Goal: Information Seeking & Learning: Learn about a topic

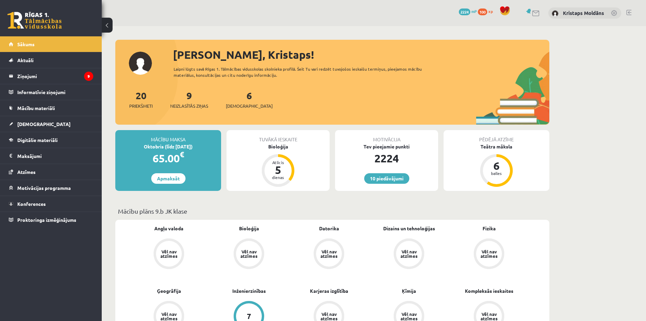
scroll to position [679, 0]
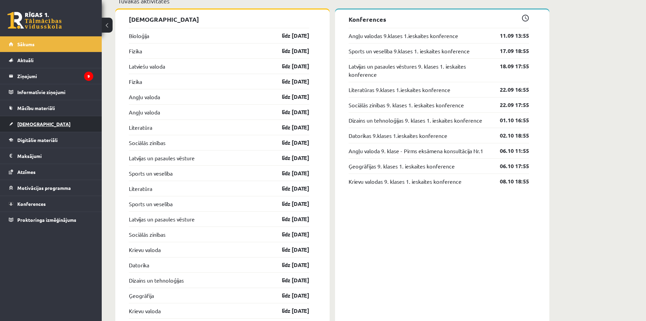
click at [37, 126] on link "[DEMOGRAPHIC_DATA]" at bounding box center [51, 124] width 84 height 16
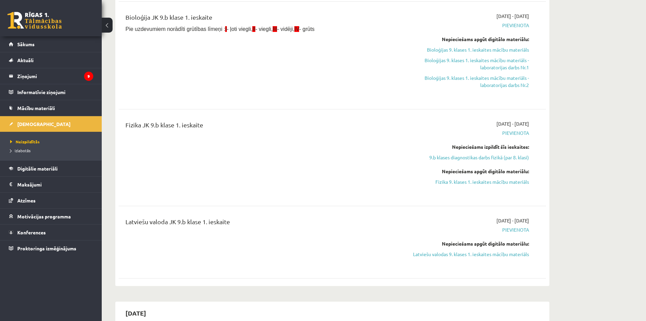
scroll to position [305, 0]
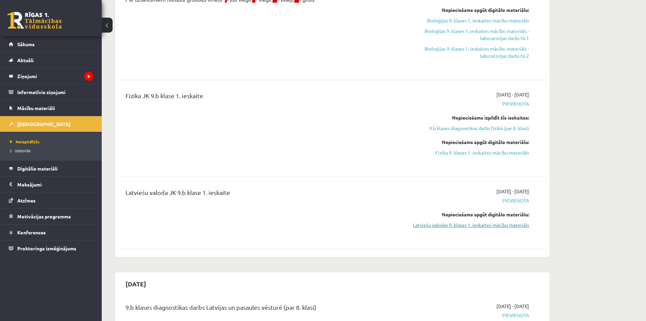
click at [447, 221] on link "Latviešu valodas 9. klases 1. ieskaites mācību materiāls" at bounding box center [465, 224] width 128 height 7
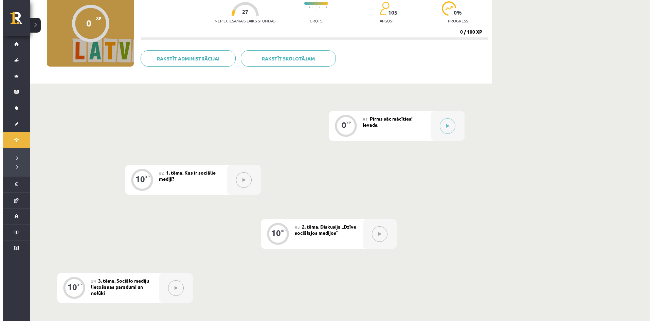
scroll to position [68, 0]
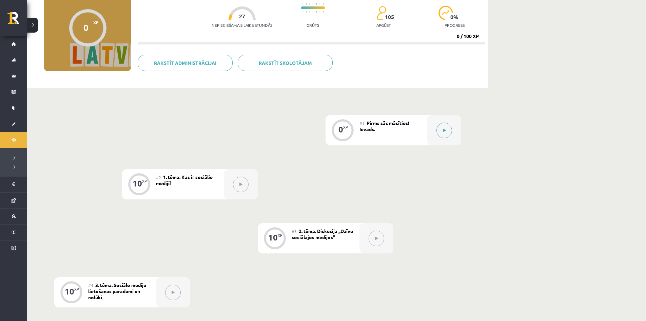
click at [446, 129] on icon at bounding box center [444, 130] width 3 height 4
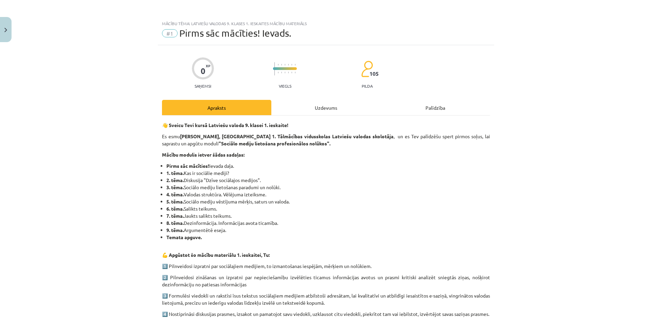
click at [339, 105] on div "Uzdevums" at bounding box center [325, 107] width 109 height 15
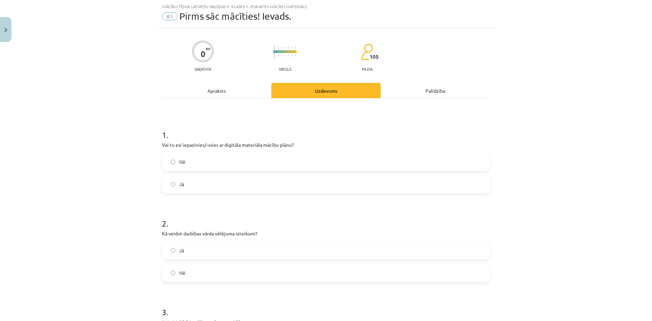
click at [207, 191] on label "Jā" at bounding box center [326, 183] width 326 height 17
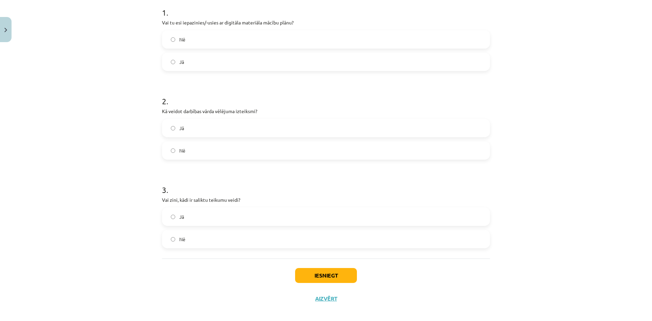
scroll to position [145, 0]
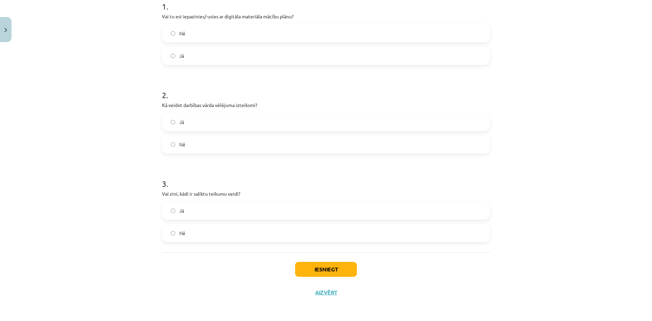
click at [181, 210] on span "Jā" at bounding box center [181, 210] width 5 height 7
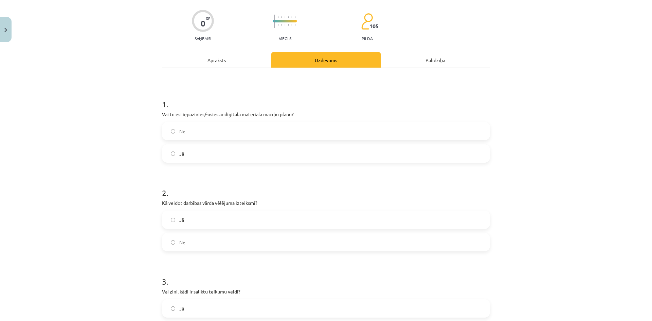
scroll to position [43, 0]
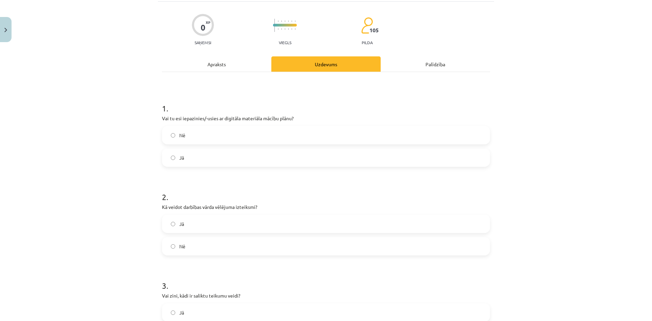
click at [187, 221] on label "Jā" at bounding box center [326, 223] width 326 height 17
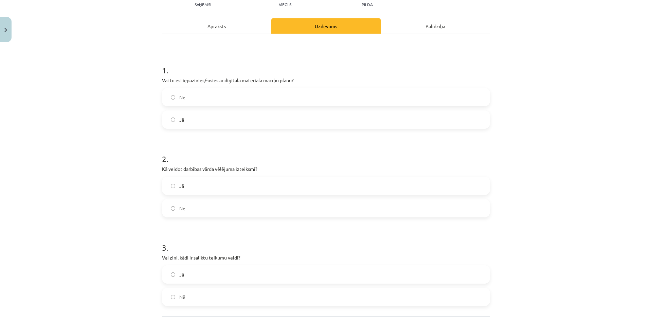
scroll to position [145, 0]
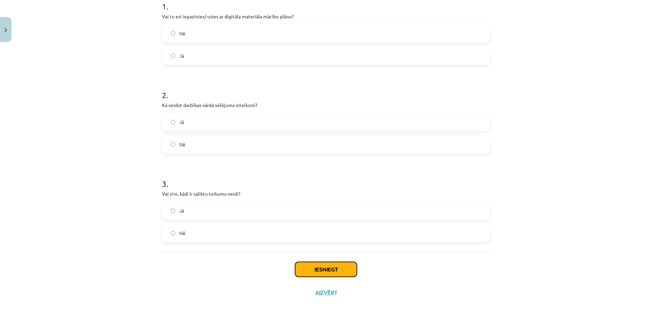
click at [331, 265] on button "Iesniegt" at bounding box center [326, 269] width 62 height 15
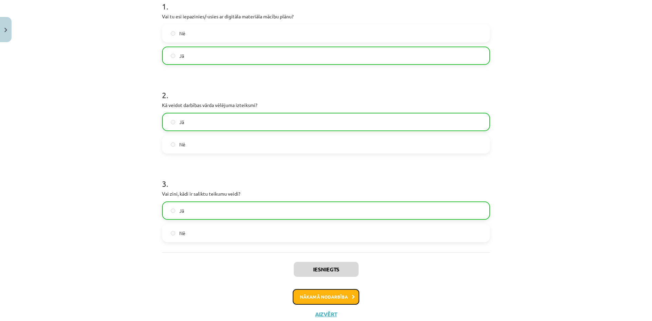
click at [318, 292] on button "Nākamā nodarbība" at bounding box center [326, 297] width 67 height 16
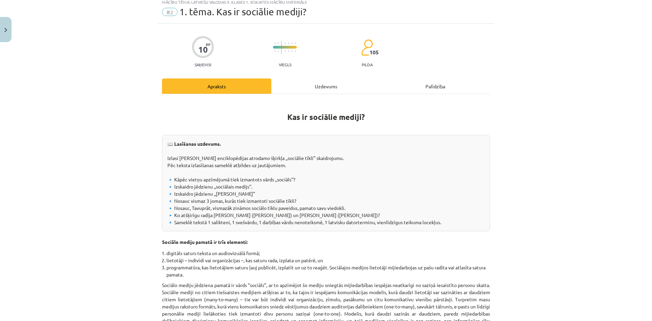
scroll to position [17, 0]
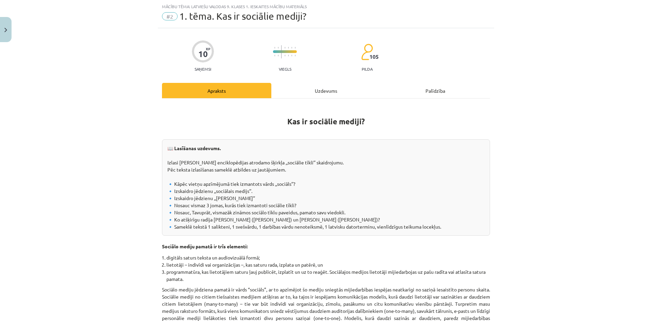
click at [317, 91] on div "Uzdevums" at bounding box center [325, 90] width 109 height 15
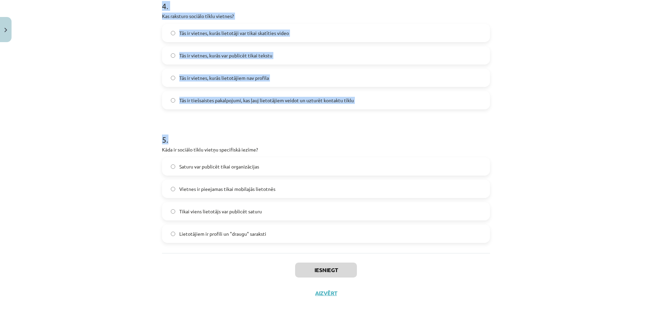
scroll to position [546, 0]
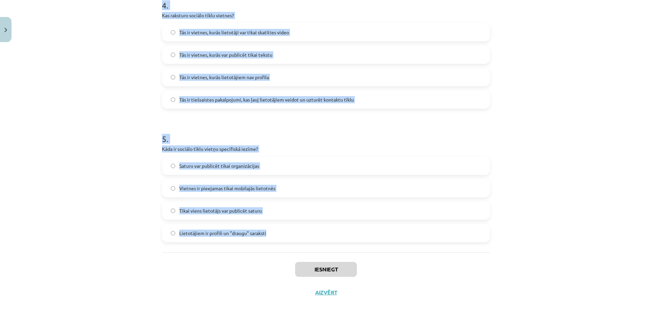
drag, startPoint x: 138, startPoint y: 129, endPoint x: 266, endPoint y: 231, distance: 164.1
click at [266, 231] on div "Mācību tēma: Latviešu valodas 9. klases 1. ieskaites mācību materiāls #2 1. tēm…" at bounding box center [326, 160] width 652 height 321
copy form "1 . Kas ir sociālo mediju trīs pamatelementi? Teksts, video un internets Teksts…"
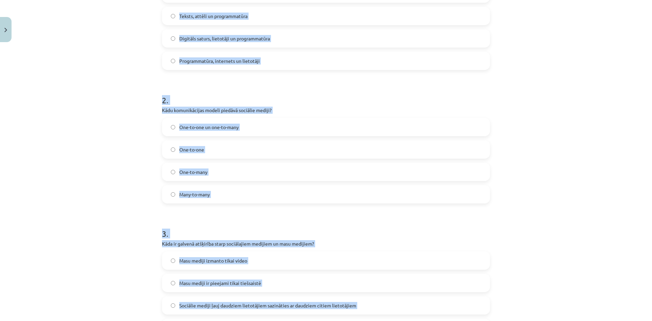
scroll to position [105, 0]
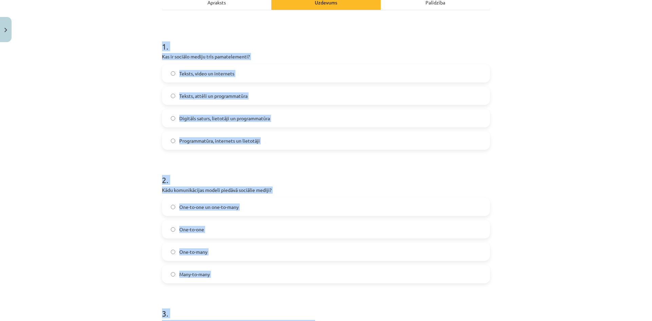
click at [48, 129] on div "Mācību tēma: Latviešu valodas 9. klases 1. ieskaites mācību materiāls #2 1. tēm…" at bounding box center [326, 160] width 652 height 321
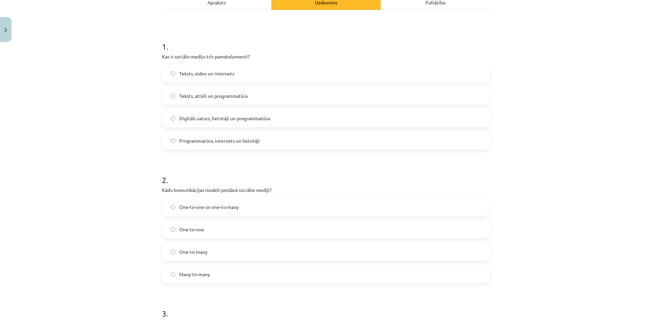
click at [207, 121] on span "Digitāls saturs, lietotāji un programmatūra" at bounding box center [224, 118] width 91 height 7
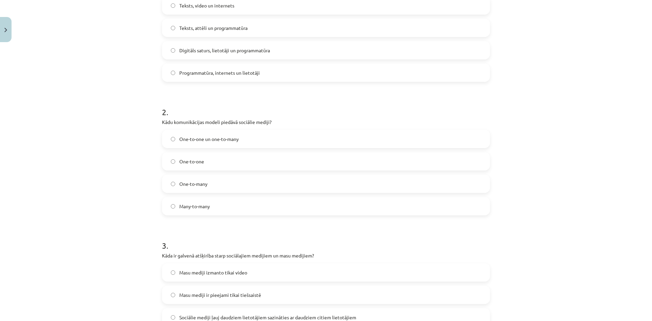
click at [198, 205] on span "Many-to-many" at bounding box center [194, 206] width 31 height 7
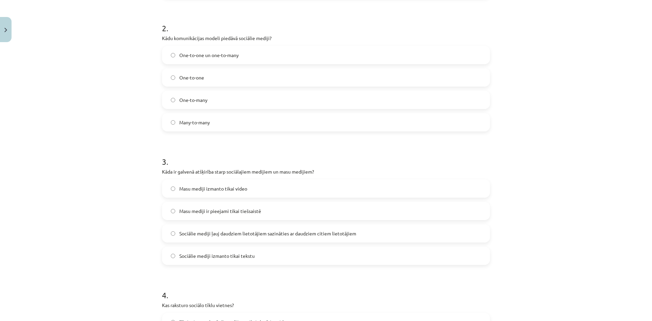
scroll to position [275, 0]
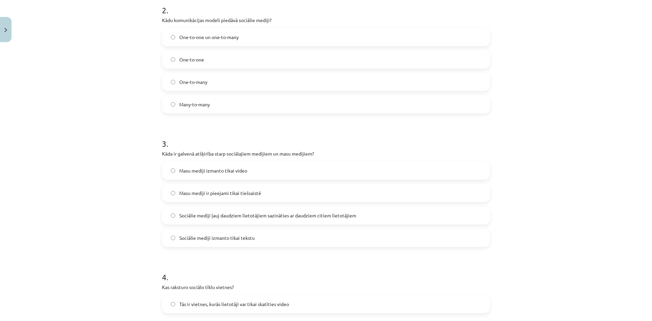
click at [205, 217] on span "Sociālie mediji ļauj daudziem lietotājiem sazināties ar daudziem citiem lietotā…" at bounding box center [267, 215] width 177 height 7
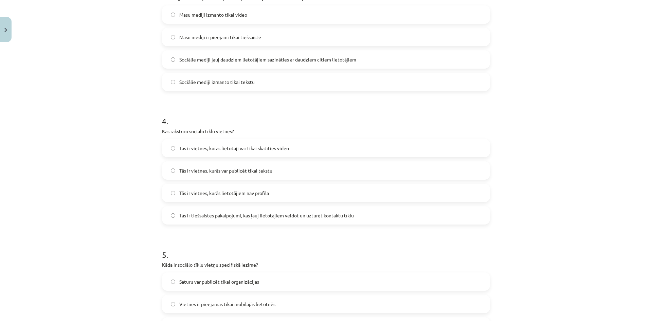
scroll to position [445, 0]
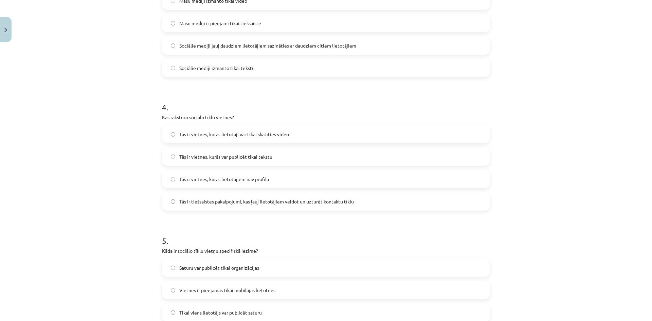
click at [188, 204] on span "Tās ir tiešsaistes pakalpojumi, kas ļauj lietotājiem veidot un uzturēt kontaktu…" at bounding box center [266, 201] width 174 height 7
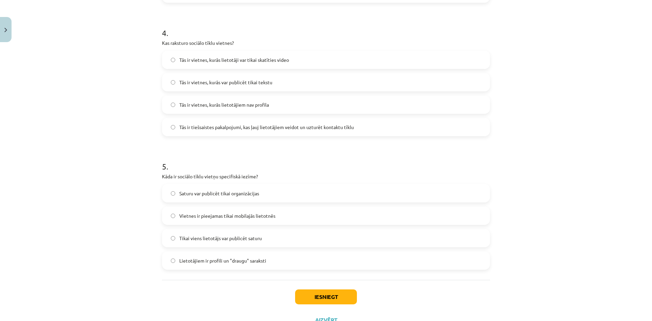
scroll to position [546, 0]
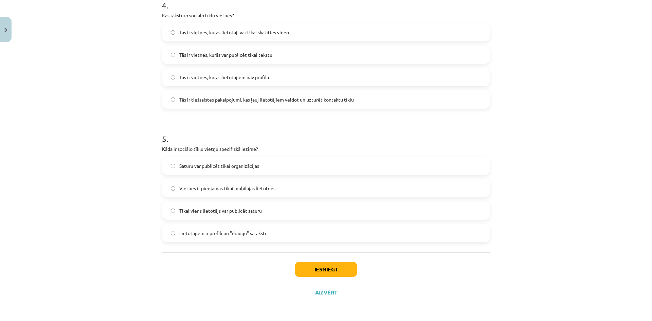
click at [191, 237] on label "Lietotājiem ir profili un "draugu" saraksti" at bounding box center [326, 232] width 326 height 17
click at [304, 271] on button "Iesniegt" at bounding box center [326, 269] width 62 height 15
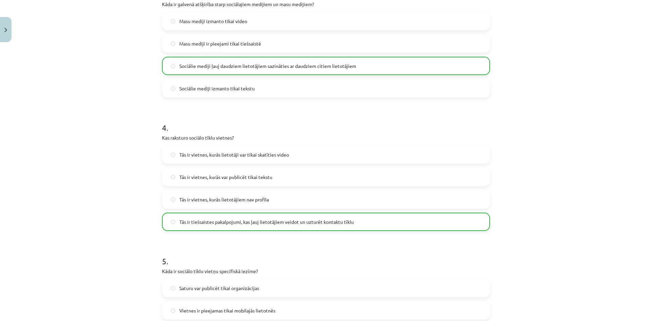
scroll to position [568, 0]
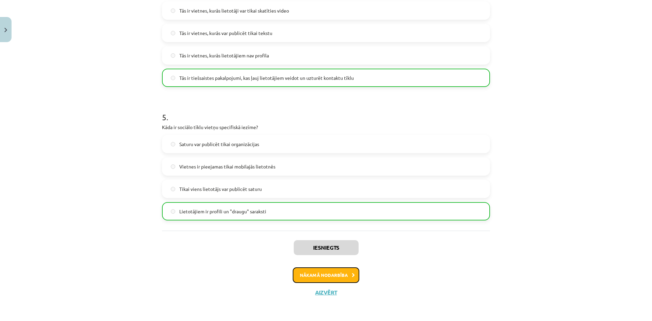
click at [332, 275] on button "Nākamā nodarbība" at bounding box center [326, 275] width 67 height 16
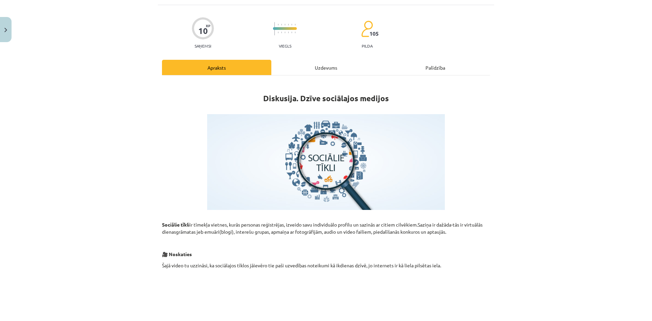
scroll to position [17, 0]
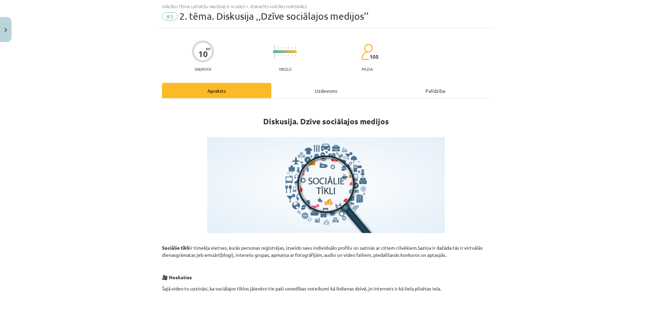
click at [329, 86] on div "Uzdevums" at bounding box center [325, 90] width 109 height 15
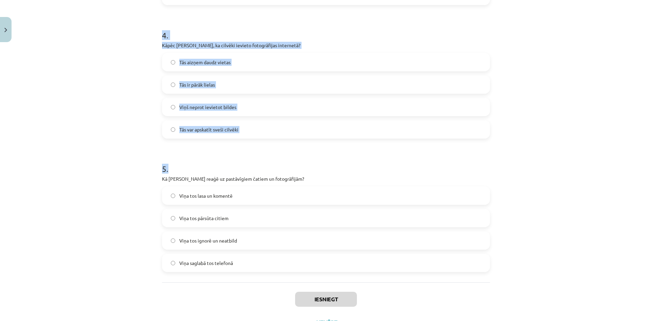
scroll to position [546, 0]
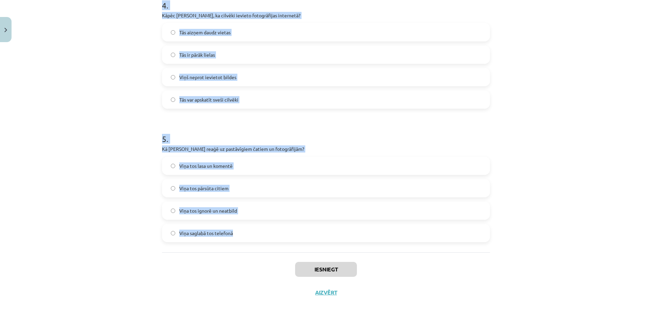
drag, startPoint x: 131, startPoint y: 125, endPoint x: 309, endPoint y: 241, distance: 213.0
click at [309, 241] on div "Mācību tēma: Latviešu valodas 9. klases 1. ieskaites mācību materiāls #3 2. tēm…" at bounding box center [326, 160] width 652 height 321
copy form "1 . Kas, pēc Jura domām, ir ļoti populārs mūsdienās? Radio Sociālie tīkli Avīze…"
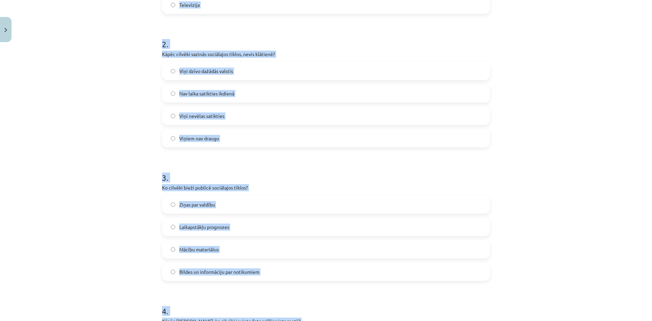
click at [116, 106] on div "Mācību tēma: Latviešu valodas 9. klases 1. ieskaites mācību materiāls #3 2. tēm…" at bounding box center [326, 160] width 652 height 321
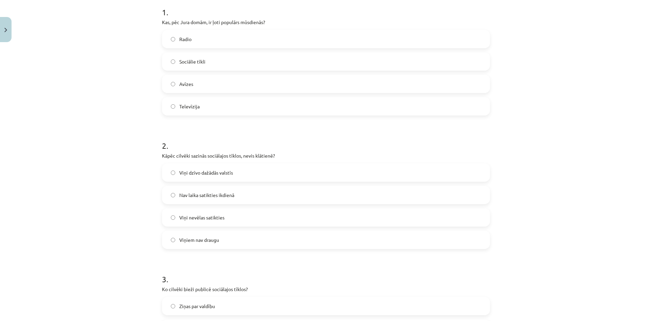
scroll to position [37, 0]
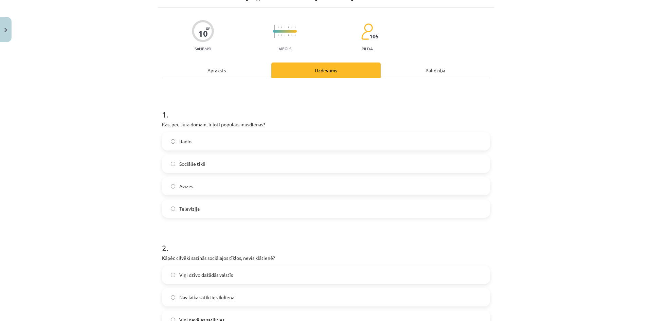
click at [217, 161] on label "Sociālie tīkli" at bounding box center [326, 163] width 326 height 17
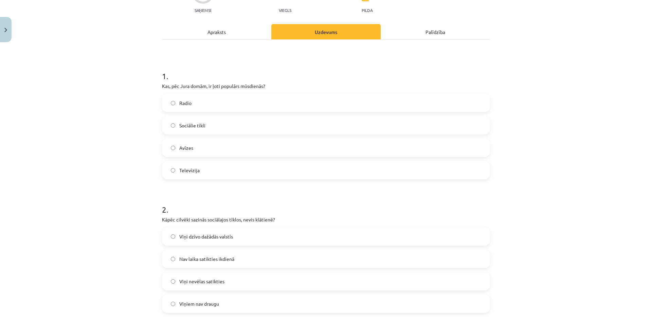
scroll to position [105, 0]
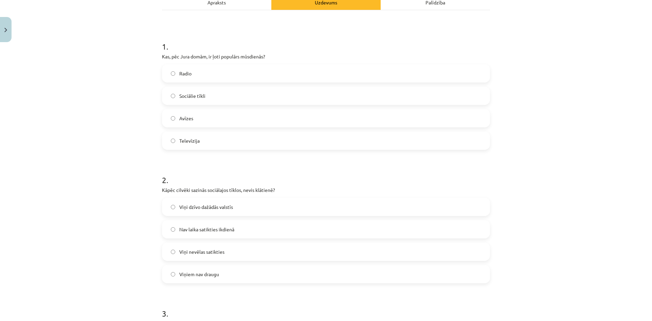
click at [237, 228] on label "Nav laika satikties ikdienā" at bounding box center [326, 229] width 326 height 17
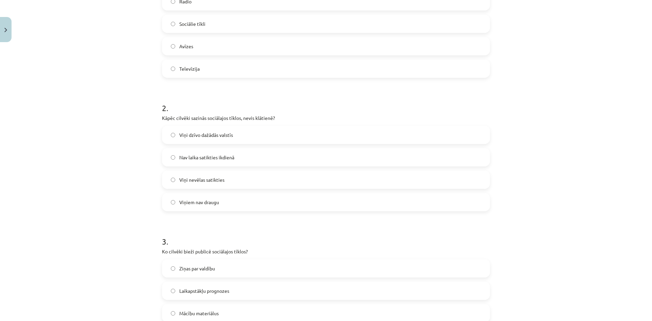
scroll to position [241, 0]
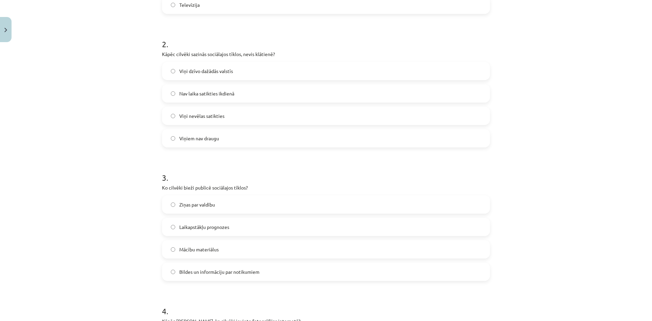
click at [220, 274] on span "Bildes un informāciju par notikumiem" at bounding box center [219, 271] width 80 height 7
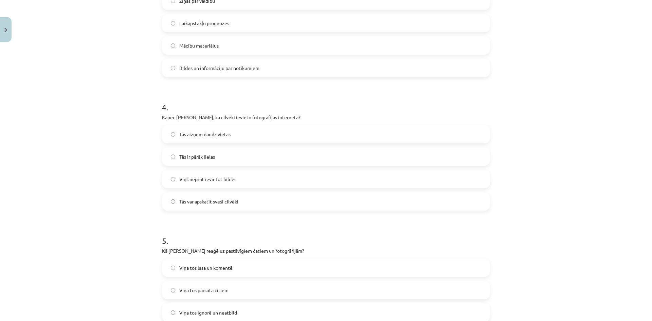
scroll to position [478, 0]
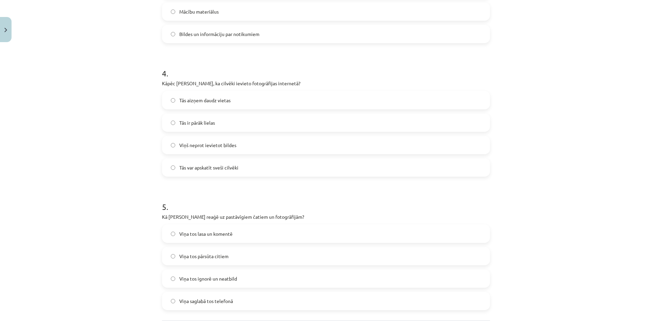
click at [190, 170] on span "Tās var apskatīt sveši cilvēki" at bounding box center [208, 167] width 59 height 7
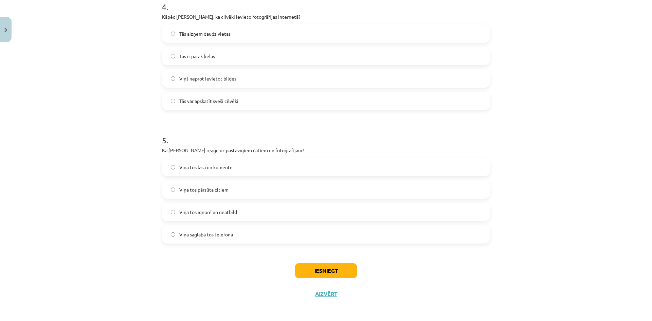
scroll to position [546, 0]
click at [236, 211] on label "Viņa tos ignorē un neatbild" at bounding box center [326, 210] width 326 height 17
click at [319, 262] on button "Iesniegt" at bounding box center [326, 269] width 62 height 15
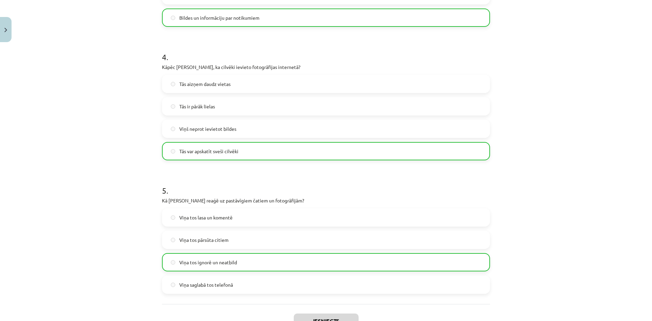
scroll to position [568, 0]
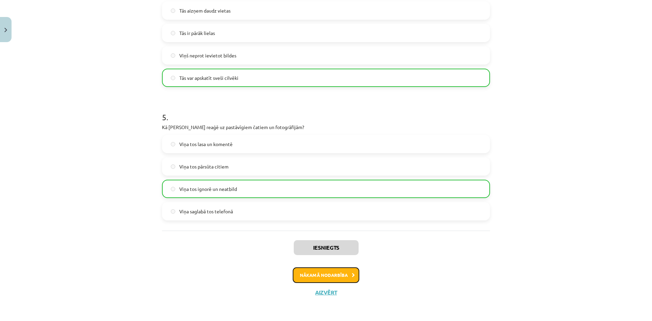
click at [302, 270] on button "Nākamā nodarbība" at bounding box center [326, 275] width 67 height 16
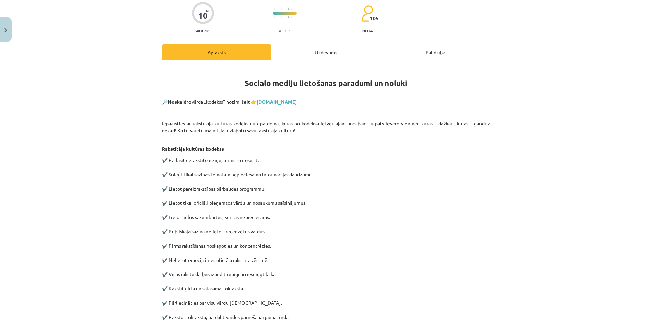
scroll to position [17, 0]
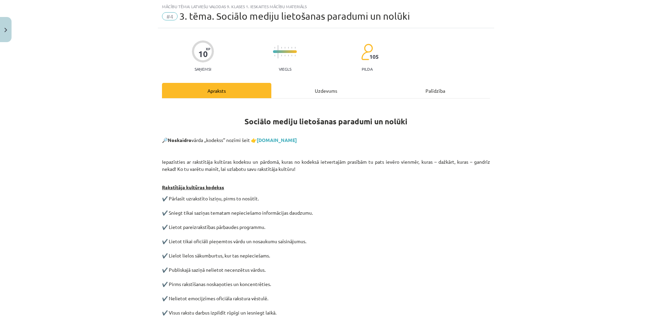
click at [321, 84] on div "Uzdevums" at bounding box center [325, 90] width 109 height 15
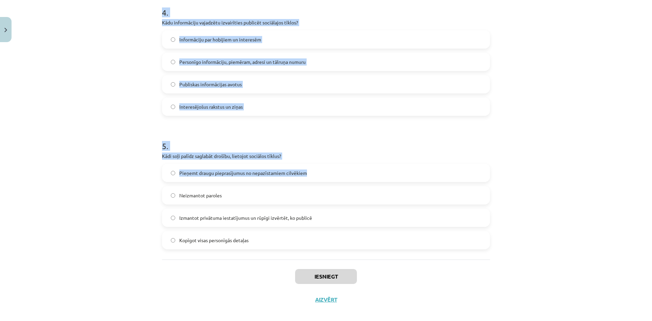
scroll to position [546, 0]
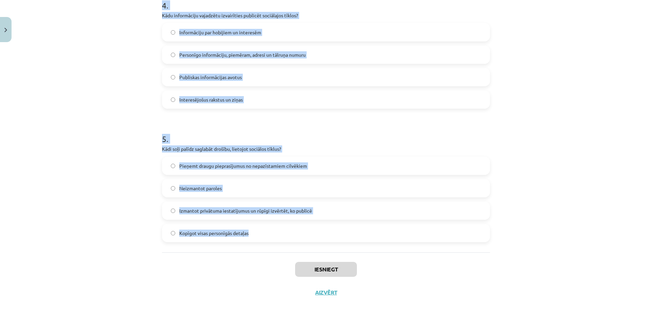
drag, startPoint x: 156, startPoint y: 58, endPoint x: 431, endPoint y: 228, distance: 323.5
copy form "1 . Kāda ir viena no jēgpilnas sociālo tīklu lietošanas stratēģijām? Ignorēt ci…"
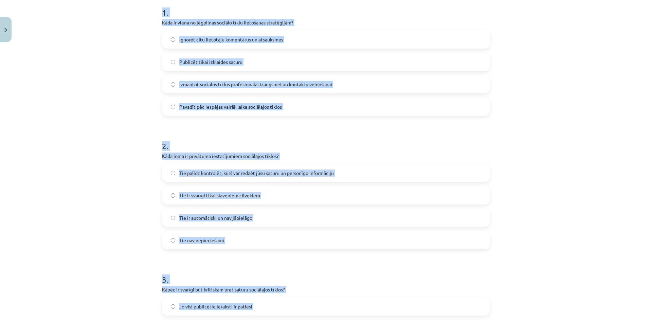
click at [94, 151] on div "Mācību tēma: Latviešu valodas 9. klases 1. ieskaites mācību materiāls #4 3. tēm…" at bounding box center [326, 160] width 652 height 321
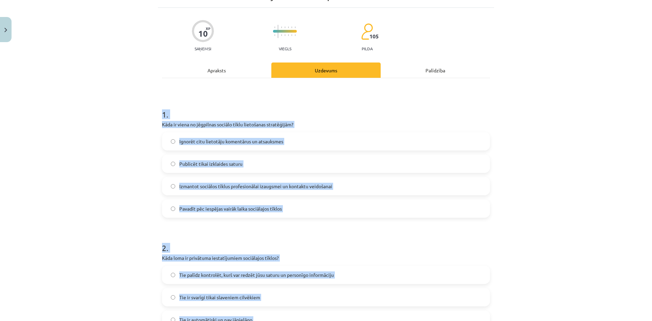
click at [135, 175] on div "Mācību tēma: Latviešu valodas 9. klases 1. ieskaites mācību materiāls #4 3. tēm…" at bounding box center [326, 160] width 652 height 321
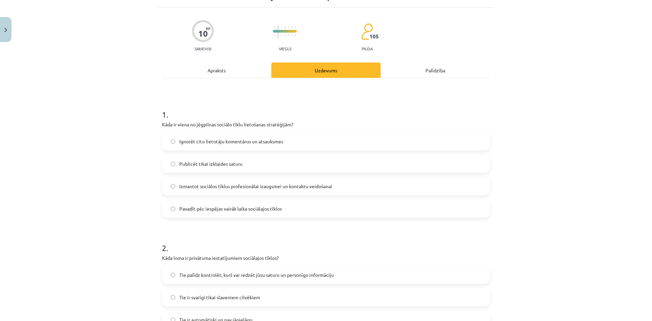
click at [185, 186] on span "Izmantot sociālos tīklus profesionālai izaugsmei un kontaktu veidošanai" at bounding box center [255, 186] width 153 height 7
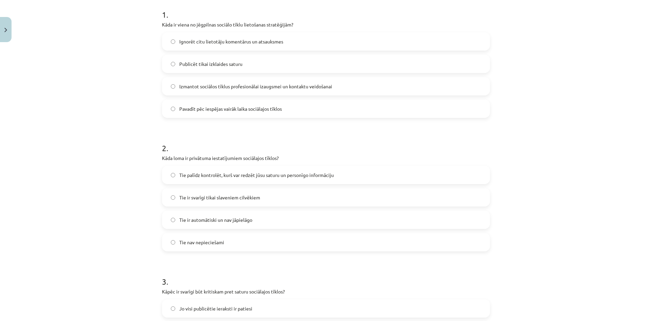
scroll to position [139, 0]
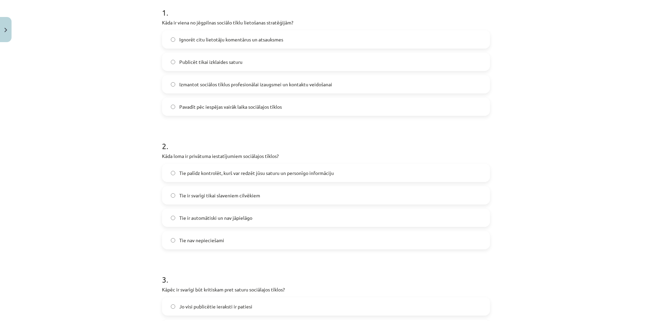
click at [266, 177] on label "Tie palīdz kontrolēt, kurš var redzēt jūsu saturu un personīgo informāciju" at bounding box center [326, 172] width 326 height 17
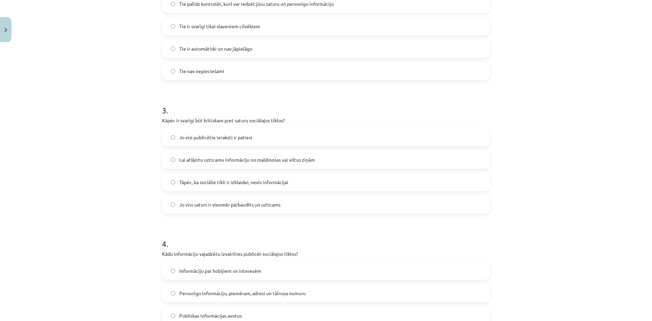
scroll to position [309, 0]
click at [214, 162] on span "Lai atšķirtu uzticamu informāciju no maldinošas vai viltus ziņām" at bounding box center [246, 158] width 135 height 7
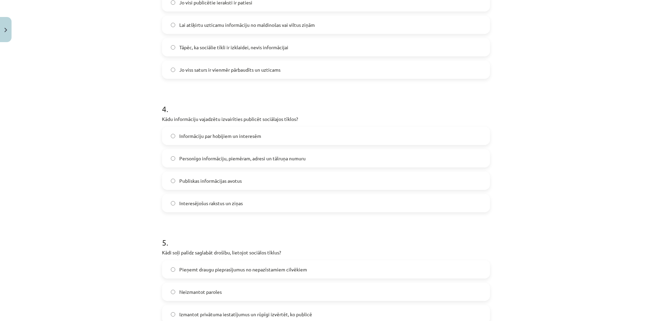
scroll to position [445, 0]
click at [248, 157] on span "Personīgo informāciju, piemēram, adresi un tālruņa numuru" at bounding box center [242, 156] width 126 height 7
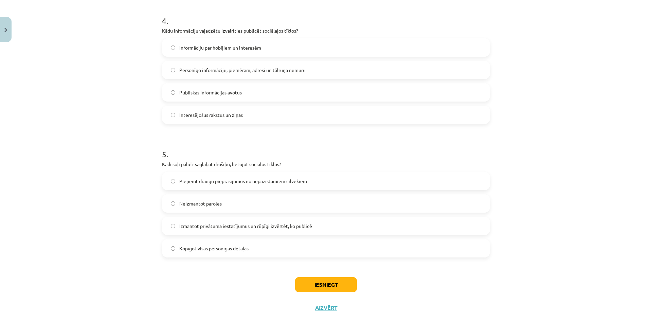
scroll to position [546, 0]
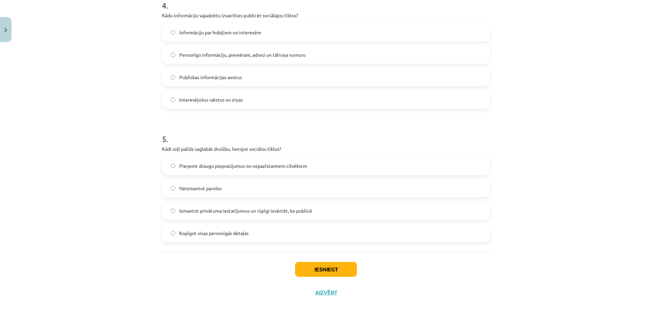
click at [230, 205] on label "Izmantot privātuma iestatījumus un rūpīgi izvērtēt, ko publicē" at bounding box center [326, 210] width 326 height 17
click at [325, 269] on button "Iesniegt" at bounding box center [326, 269] width 62 height 15
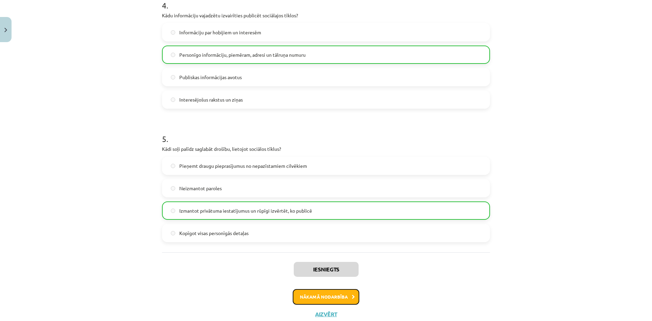
click at [322, 294] on button "Nākamā nodarbība" at bounding box center [326, 297] width 67 height 16
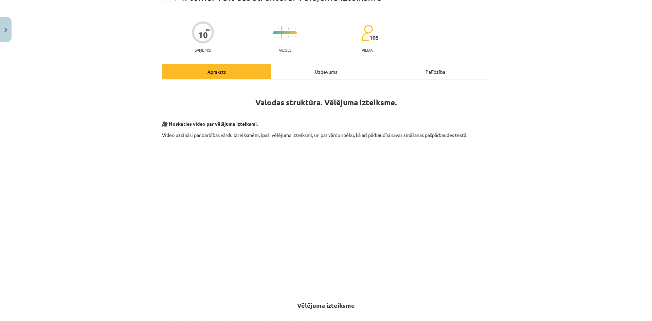
scroll to position [17, 0]
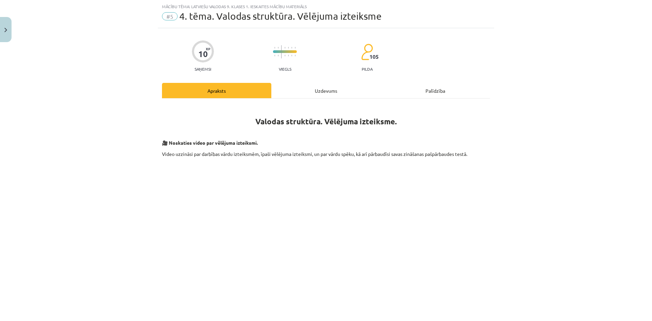
click at [309, 90] on div "Uzdevums" at bounding box center [325, 90] width 109 height 15
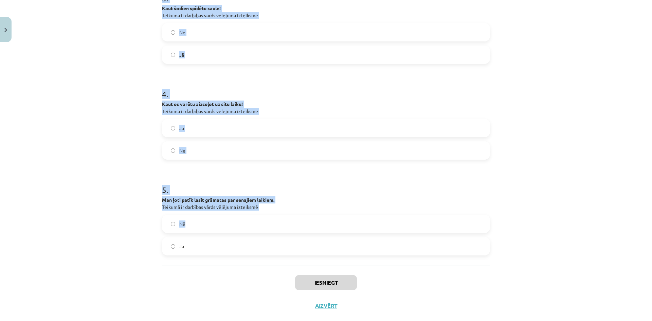
scroll to position [396, 0]
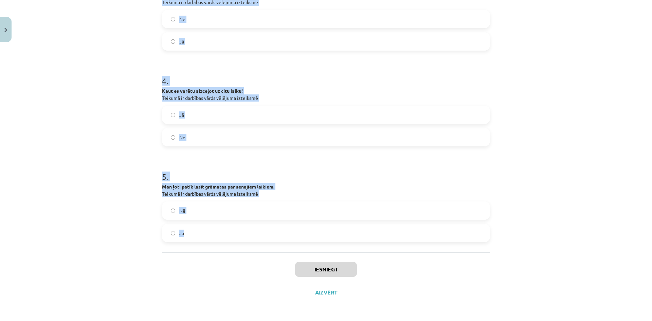
drag, startPoint x: 138, startPoint y: 124, endPoint x: 450, endPoint y: 239, distance: 332.5
click at [450, 239] on div "Mācību tēma: Latviešu valodas 9. klases 1. ieskaites mācību materiāls #5 4. tēm…" at bounding box center [326, 160] width 652 height 321
copy form "1 . Izstāsti savu interesantāko piedzīvojumu! Teikumā ir darbības vārds vēlējum…"
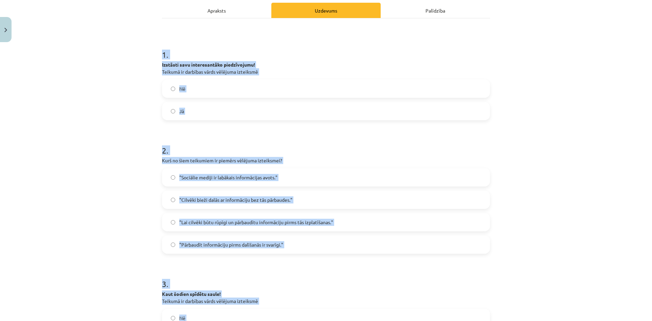
scroll to position [90, 0]
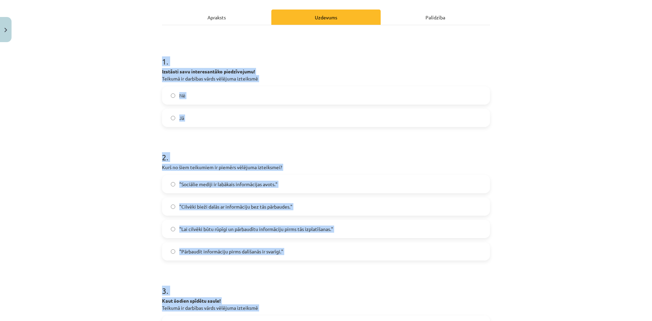
click at [163, 95] on label "Nē" at bounding box center [326, 95] width 326 height 17
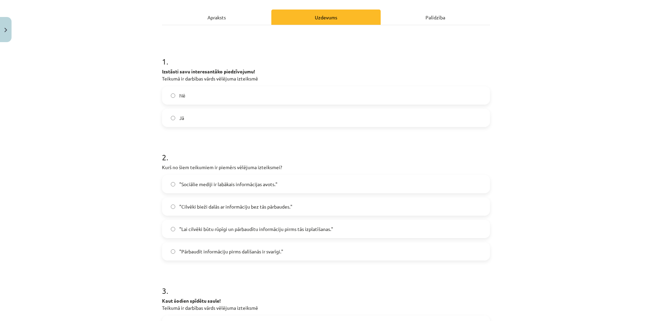
click at [248, 226] on span ""Lai cilvēki būtu rūpīgi un pārbaudītu informāciju pirms tās izplatīšanas."" at bounding box center [256, 228] width 154 height 7
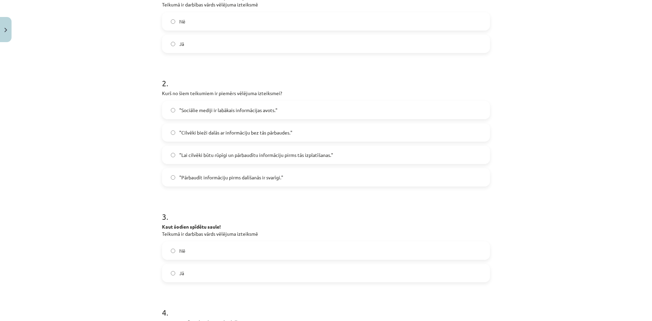
scroll to position [192, 0]
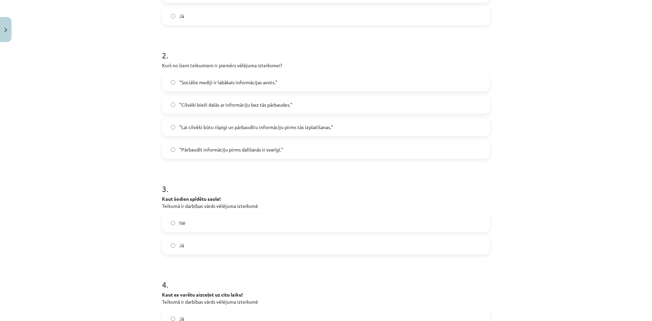
click at [229, 241] on label "Jā" at bounding box center [326, 245] width 326 height 17
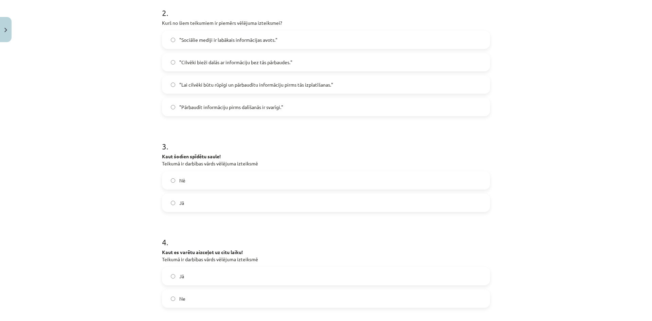
scroll to position [294, 0]
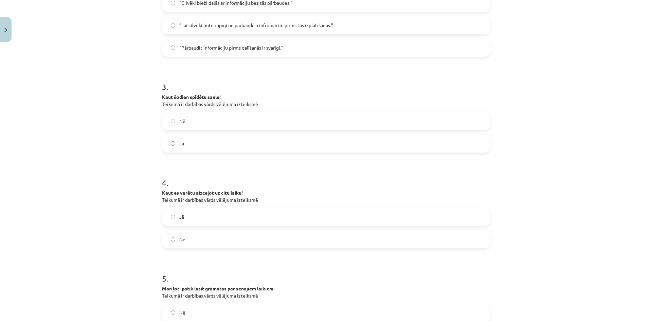
click at [204, 221] on label "Jā" at bounding box center [326, 216] width 326 height 17
click at [184, 310] on label "Nē" at bounding box center [326, 312] width 326 height 17
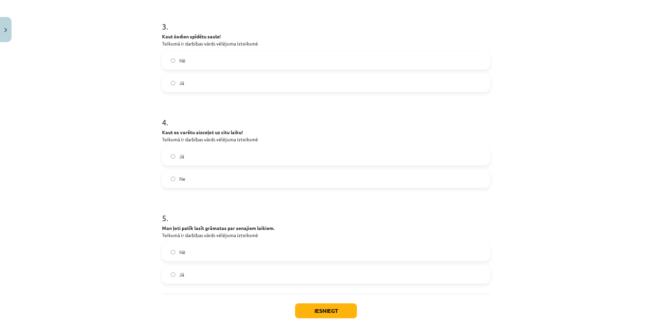
scroll to position [396, 0]
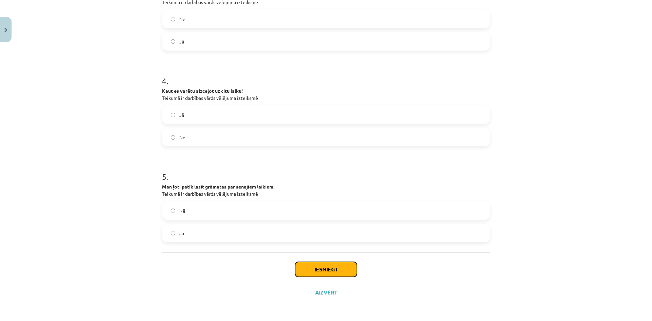
click at [334, 264] on button "Iesniegt" at bounding box center [326, 269] width 62 height 15
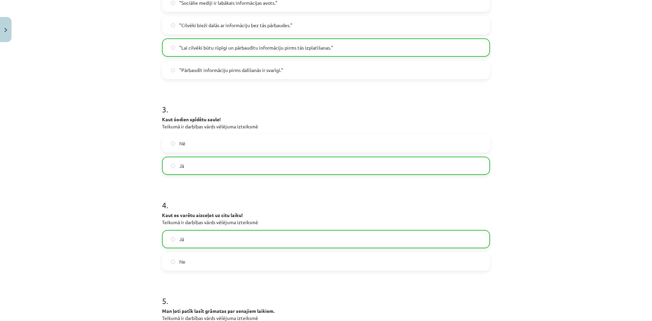
scroll to position [417, 0]
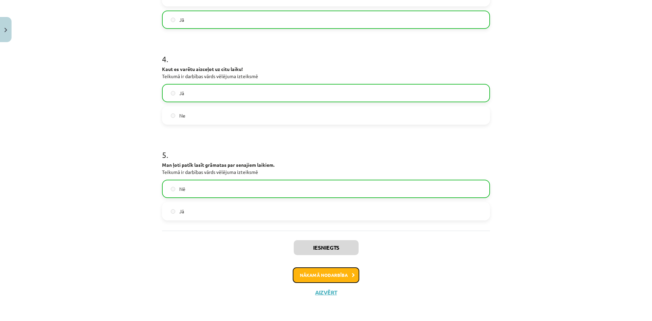
click at [332, 275] on button "Nākamā nodarbība" at bounding box center [326, 275] width 67 height 16
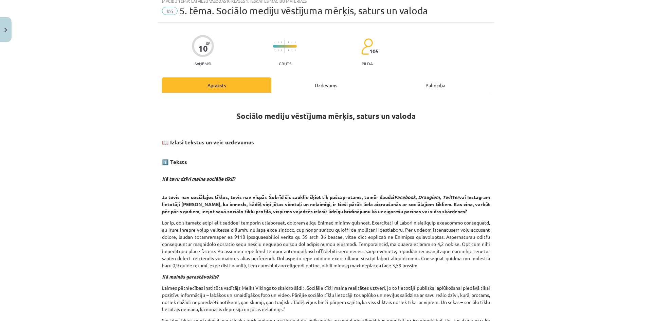
scroll to position [17, 0]
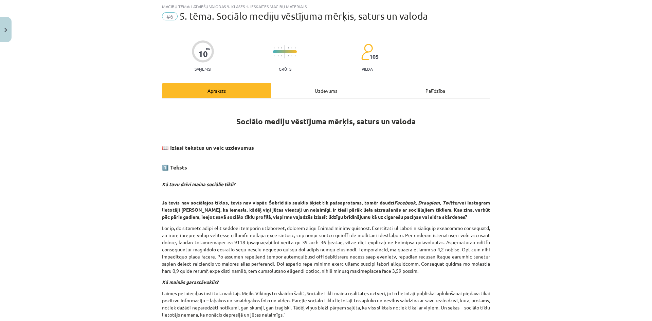
drag, startPoint x: 308, startPoint y: 101, endPoint x: 322, endPoint y: 93, distance: 15.8
click at [322, 93] on div "Uzdevums" at bounding box center [325, 90] width 109 height 15
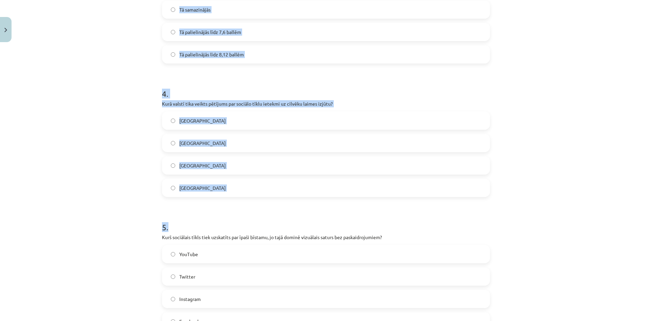
scroll to position [546, 0]
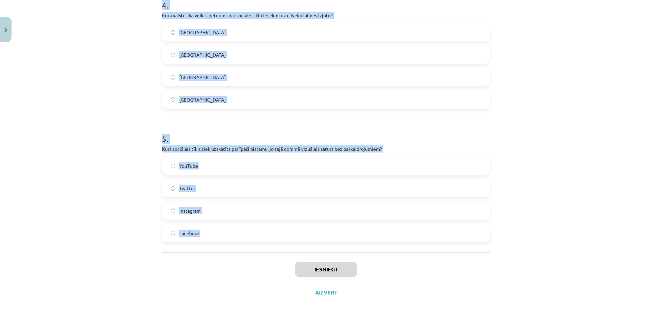
drag, startPoint x: 131, startPoint y: 124, endPoint x: 411, endPoint y: 226, distance: 298.1
click at [411, 226] on div "Mācību tēma: Latviešu valodas 9. klases 1. ieskaites mācību materiāls #6 5. tēm…" at bounding box center [326, 160] width 652 height 321
copy form "1 . Kura sociālo tīklu vietne Latvijā ir populārāka laukos nekā Rīgā? Vkontakte…"
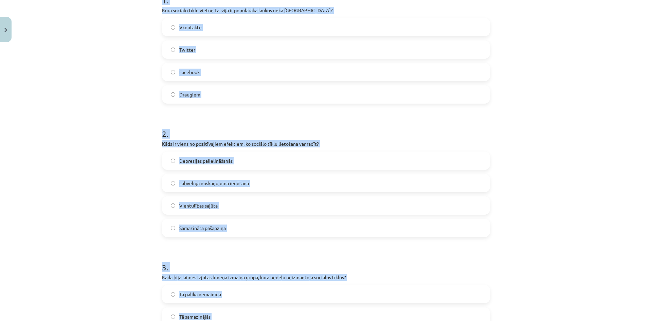
scroll to position [3, 0]
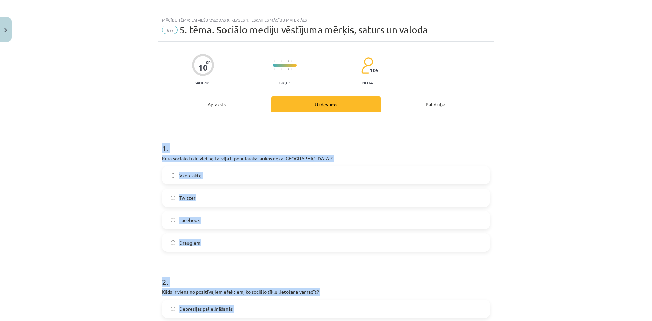
click at [151, 198] on div "Mācību tēma: Latviešu valodas 9. klases 1. ieskaites mācību materiāls #6 5. tēm…" at bounding box center [326, 160] width 652 height 321
click at [180, 238] on label "Draugiem" at bounding box center [326, 242] width 326 height 17
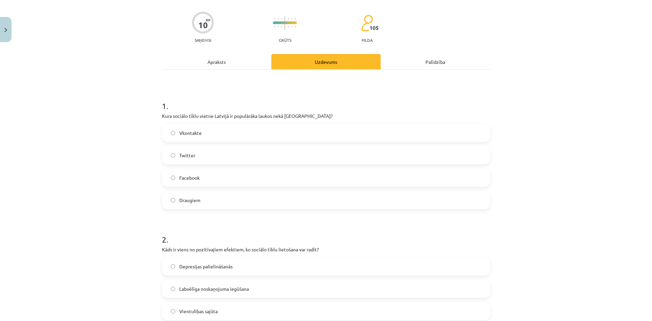
scroll to position [139, 0]
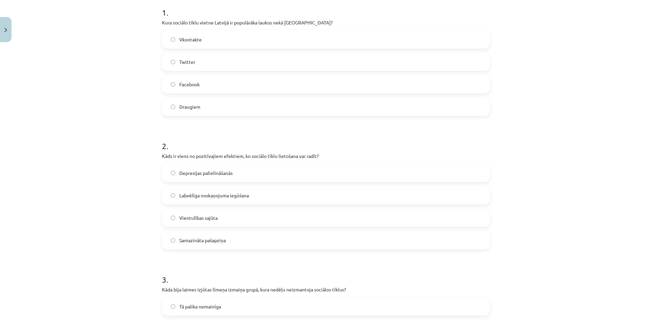
click at [206, 196] on span "Labvēlīga noskaņojuma iegūšana" at bounding box center [214, 195] width 70 height 7
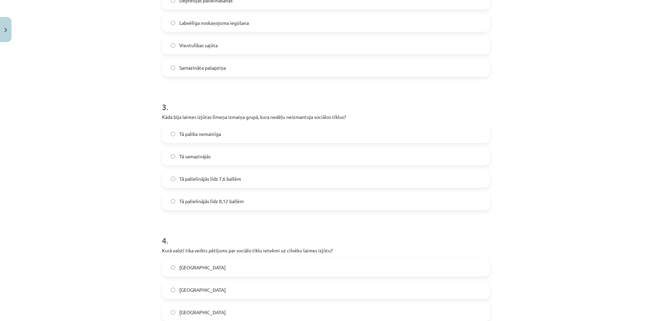
scroll to position [343, 0]
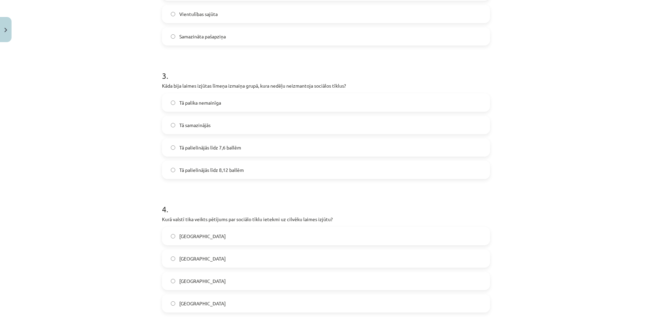
click at [233, 174] on label "Tā palielinājās līdz 8,12 ballēm" at bounding box center [326, 169] width 326 height 17
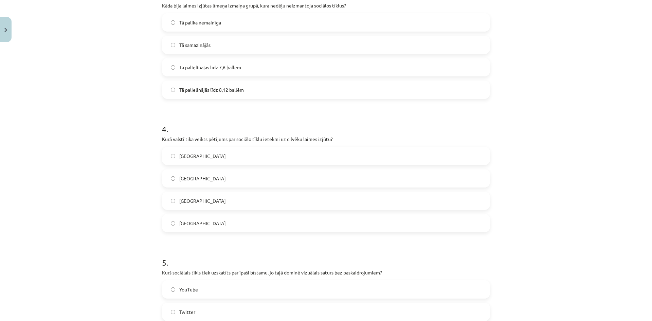
scroll to position [445, 0]
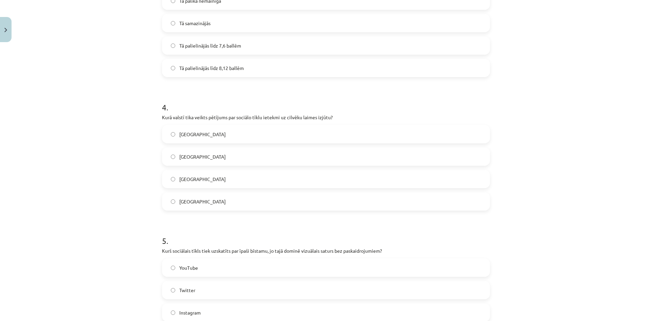
click at [206, 157] on label "Dānijā" at bounding box center [326, 156] width 326 height 17
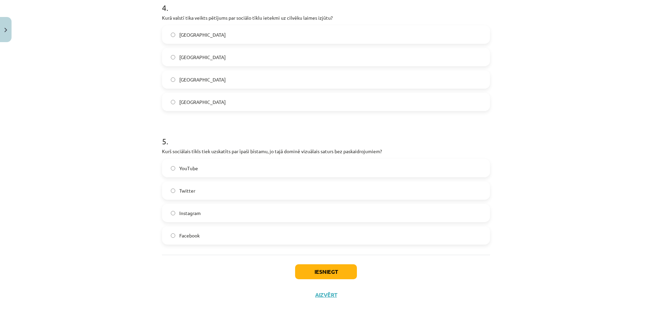
scroll to position [546, 0]
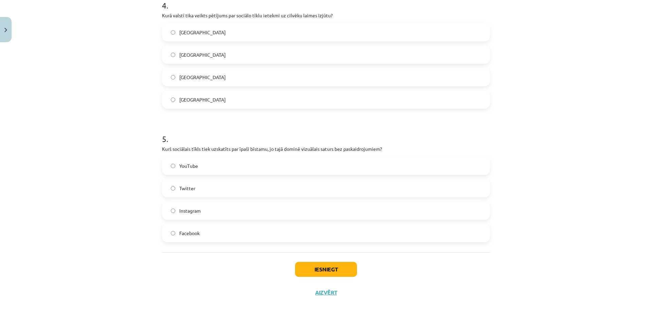
click at [218, 205] on label "Instagram" at bounding box center [326, 210] width 326 height 17
click at [302, 269] on button "Iesniegt" at bounding box center [326, 269] width 62 height 15
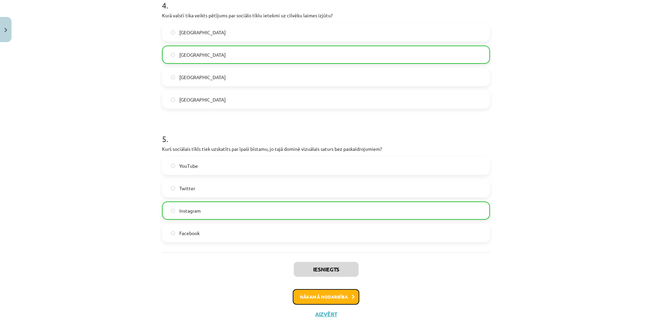
click at [335, 297] on button "Nākamā nodarbība" at bounding box center [326, 297] width 67 height 16
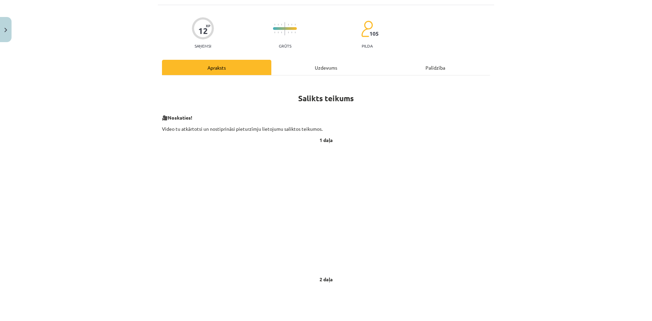
scroll to position [17, 0]
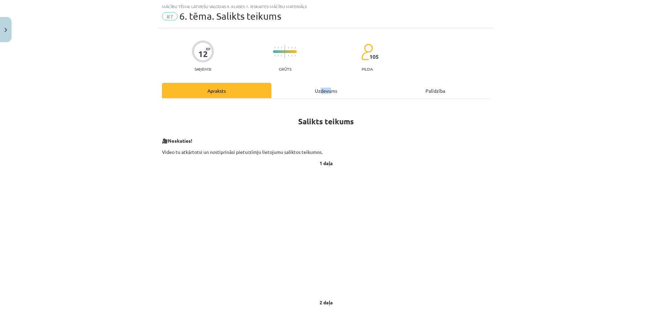
click at [308, 96] on div "Uzdevums" at bounding box center [325, 90] width 109 height 15
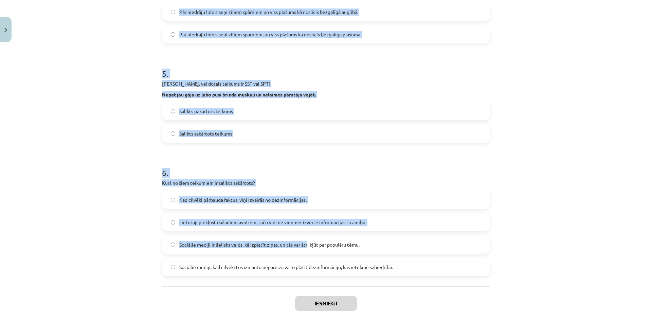
scroll to position [477, 0]
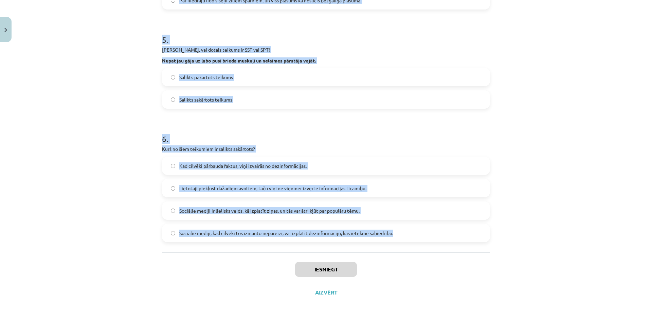
drag, startPoint x: 144, startPoint y: 118, endPoint x: 404, endPoint y: 239, distance: 287.1
click at [404, 239] on div "Mācību tēma: Latviešu valodas 9. klases 1. ieskaites mācību materiāls #7 6. tēm…" at bounding box center [326, 160] width 652 height 321
copy form "1 . Izvēlies pareizo variantu! Pēkšņi atvēru acis un pa logu ieraudzīju ābolu. …"
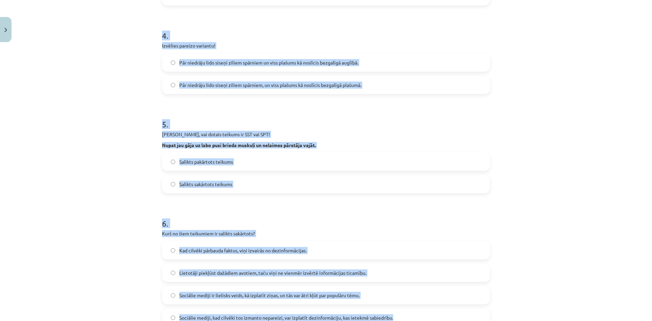
scroll to position [308, 0]
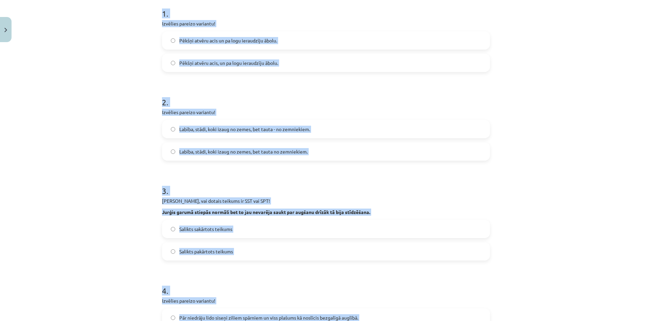
click at [158, 148] on div "12 XP Saņemsi Grūts 105 pilda Apraksts Uzdevums Palīdzība 1 . Izvēlies pareizo …" at bounding box center [326, 275] width 336 height 736
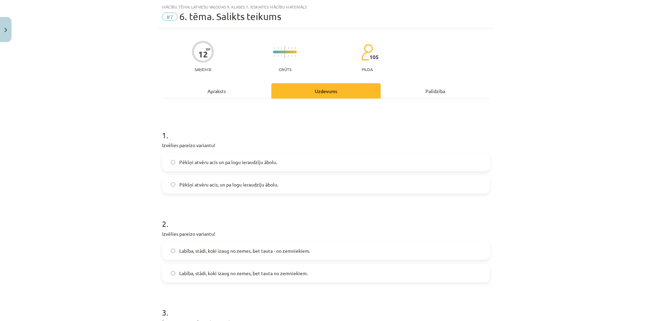
scroll to position [0, 0]
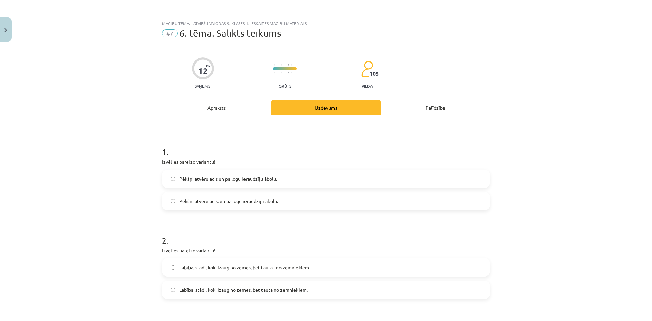
click at [252, 180] on span "Pēkšņi atvēru acis un pa logu ieraudzīju ābolu." at bounding box center [228, 178] width 98 height 7
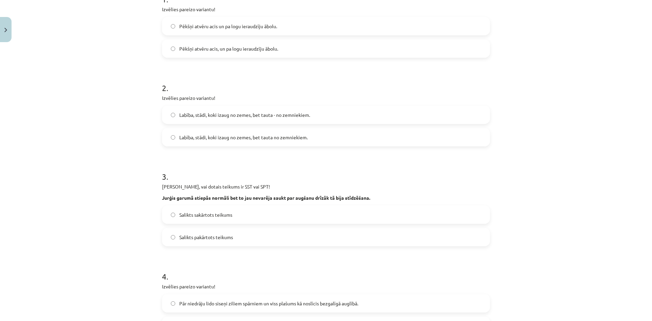
scroll to position [170, 0]
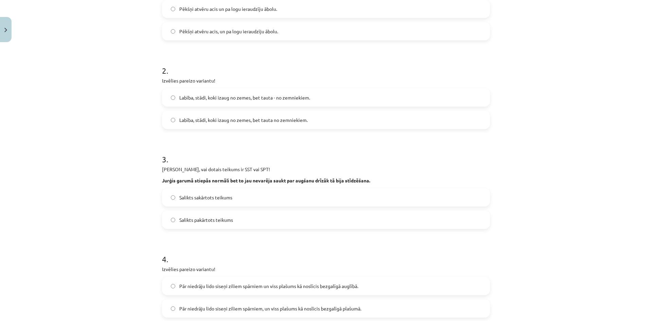
click at [251, 126] on label "Labība, stādi, koki izaug no zemes, bet tauta no zemniekiem." at bounding box center [326, 119] width 326 height 17
click at [269, 102] on label "Labība, stādi, koki izaug no zemes, bet tauta - no zemniekiem." at bounding box center [326, 97] width 326 height 17
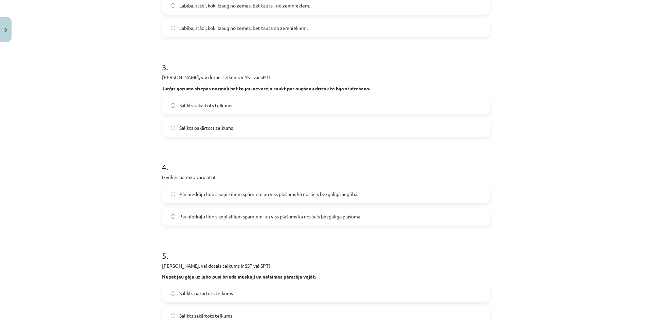
scroll to position [271, 0]
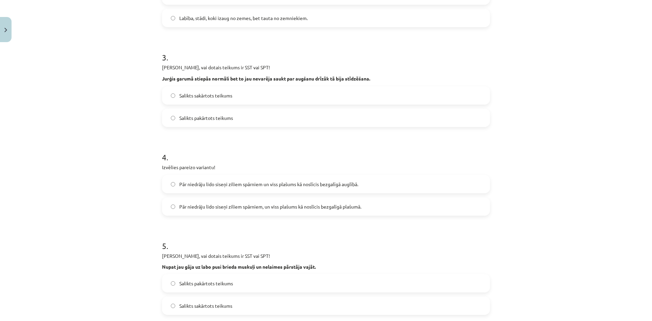
click at [227, 26] on div "Labība, stādi, koki izaug no zemes, bet tauta no zemniekiem." at bounding box center [326, 18] width 328 height 18
click at [231, 22] on label "Labība, stādi, koki izaug no zemes, bet tauta no zemniekiem." at bounding box center [326, 18] width 326 height 17
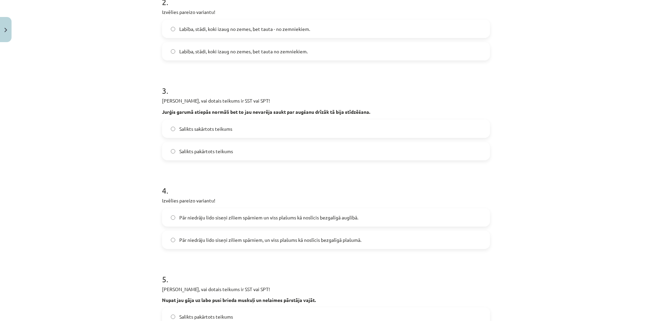
scroll to position [238, 0]
click at [224, 130] on span "Salikts sakārtots teikums" at bounding box center [205, 129] width 53 height 7
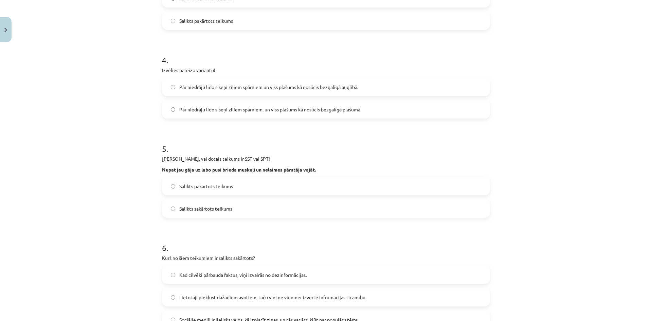
scroll to position [373, 0]
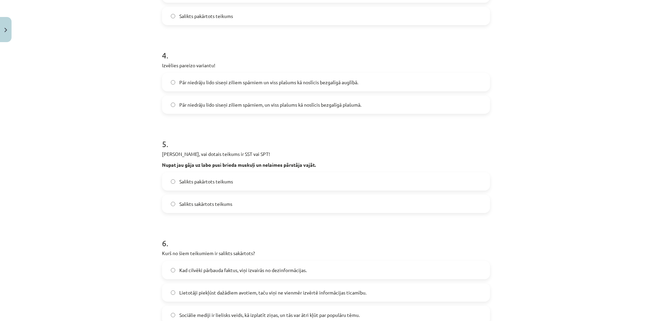
click at [274, 83] on span "Pār niedrāju lido siseņi ziliem spārniem un viss plašums kā noslīcis bezgalīgā …" at bounding box center [268, 82] width 179 height 7
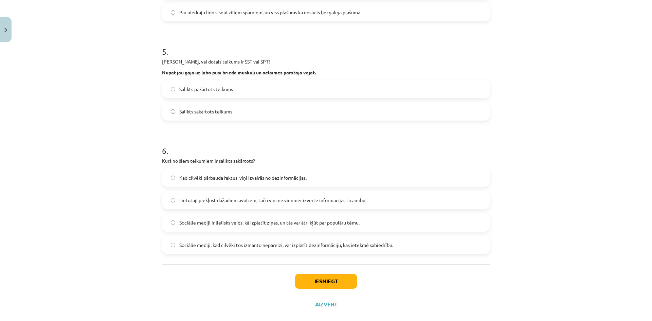
scroll to position [475, 0]
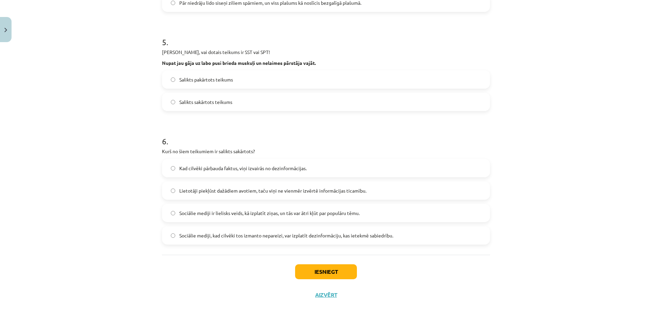
click at [236, 86] on label "Salikts pakārtots teikums" at bounding box center [326, 79] width 326 height 17
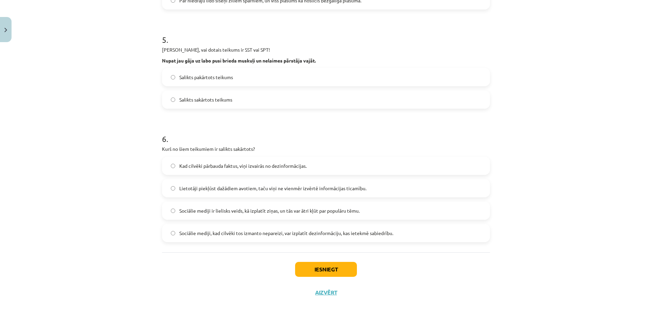
click at [421, 213] on label "Sociālie mediji ir lielisks veids, kā izplatīt ziņas, un tās var ātri kļūt par …" at bounding box center [326, 210] width 326 height 17
drag, startPoint x: 331, startPoint y: 280, endPoint x: 338, endPoint y: 275, distance: 8.3
click at [337, 276] on div "Iesniegt Aizvērt" at bounding box center [326, 276] width 328 height 48
click at [338, 275] on button "Iesniegt" at bounding box center [326, 269] width 62 height 15
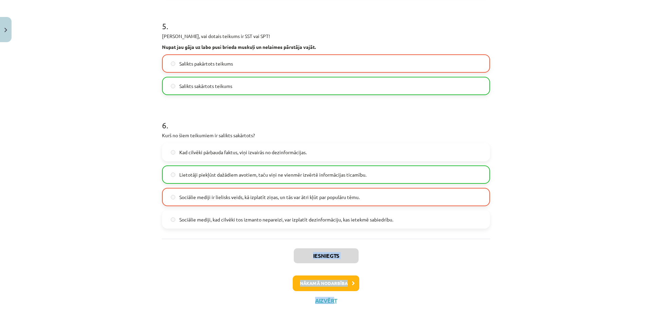
scroll to position [499, 0]
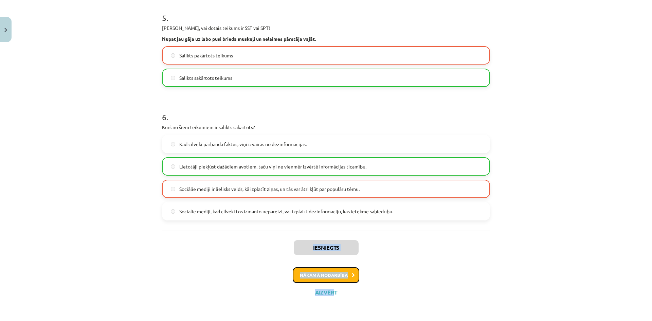
click at [332, 277] on button "Nākamā nodarbība" at bounding box center [326, 275] width 67 height 16
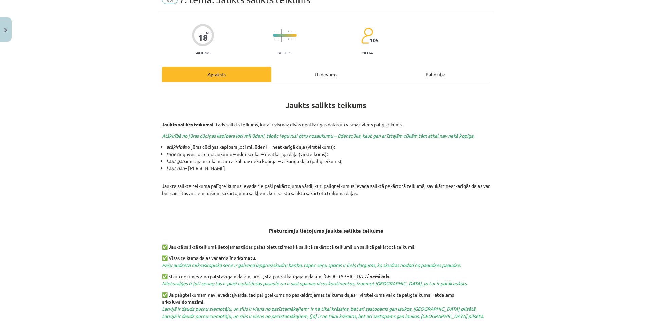
scroll to position [17, 0]
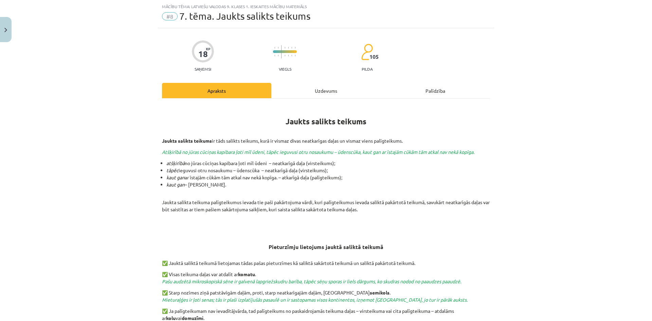
click at [320, 93] on div "Uzdevums" at bounding box center [325, 90] width 109 height 15
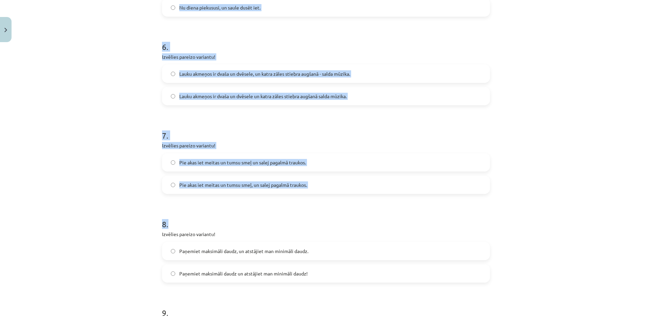
scroll to position [740, 0]
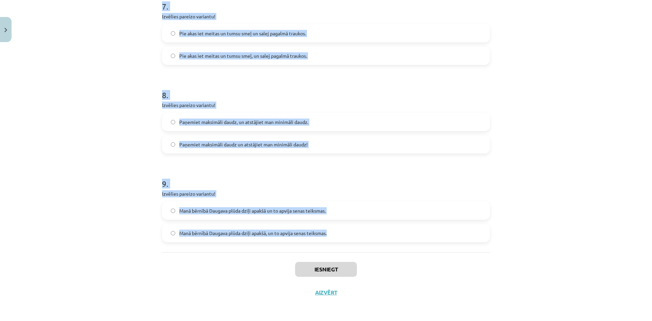
drag, startPoint x: 120, startPoint y: 138, endPoint x: 349, endPoint y: 243, distance: 251.5
click at [349, 243] on div "Mācību tēma: Latviešu valodas 9. klases 1. ieskaites mācību materiāls #8 7. tēm…" at bounding box center [326, 160] width 652 height 321
copy form "1 . Izvēlies pareizo variantu! Un Mentīte teikusi: tas ir labi, ka Puteklis šķa…"
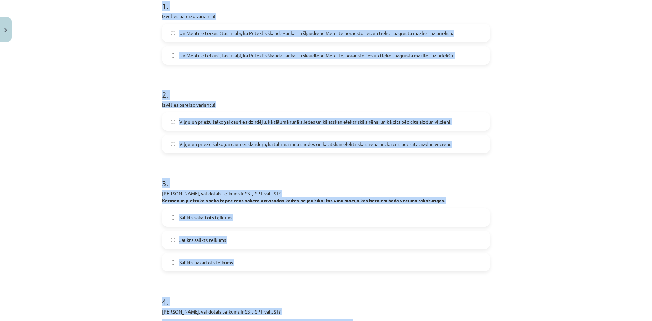
scroll to position [129, 0]
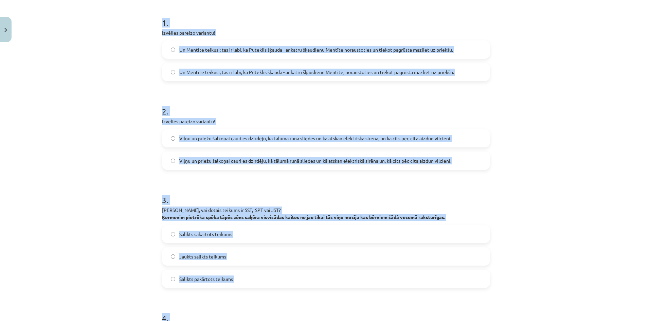
click at [123, 118] on div "Mācību tēma: Latviešu valodas 9. klases 1. ieskaites mācību materiāls #8 7. tēm…" at bounding box center [326, 160] width 652 height 321
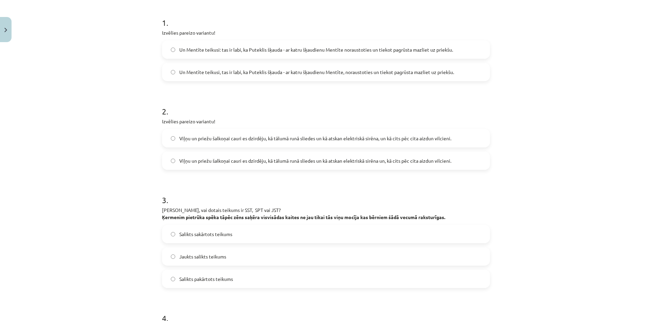
scroll to position [95, 0]
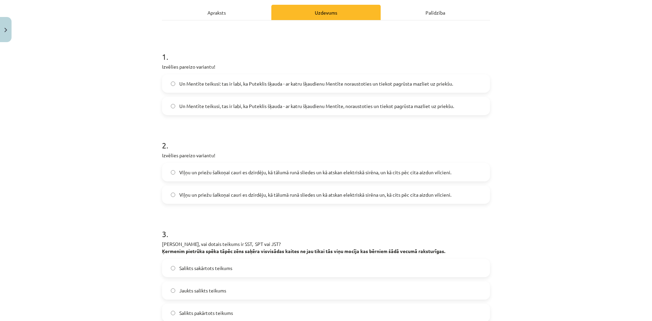
click at [466, 86] on label "Un Mentīte teikusi: tas ir labi, ka Puteklis šķauda - ar katru šķaudienu Mentīt…" at bounding box center [326, 83] width 326 height 17
click at [465, 88] on label "Un Mentīte teikusi: tas ir labi, ka Puteklis šķauda - ar katru šķaudienu Mentīt…" at bounding box center [326, 83] width 326 height 17
click at [462, 103] on label "Un Mentīte teikusi, tas ir labi, ka Puteklis šķauda - ar katru šķaudienu Mentīt…" at bounding box center [326, 105] width 326 height 17
click at [461, 92] on div "Un Mentīte teikusi: tas ir labi, ka Puteklis šķauda - ar katru šķaudienu Mentīt…" at bounding box center [326, 83] width 328 height 18
click at [463, 88] on label "Un Mentīte teikusi: tas ir labi, ka Puteklis šķauda - ar katru šķaudienu Mentīt…" at bounding box center [326, 83] width 326 height 17
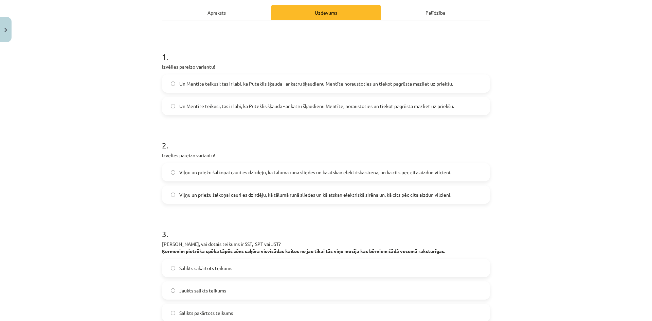
click at [457, 104] on label "Un Mentīte teikusi, tas ir labi, ka Puteklis šķauda - ar katru šķaudienu Mentīt…" at bounding box center [326, 105] width 326 height 17
click at [458, 88] on label "Un Mentīte teikusi: tas ir labi, ka Puteklis šķauda - ar katru šķaudienu Mentīt…" at bounding box center [326, 83] width 326 height 17
click at [455, 105] on label "Un Mentīte teikusi, tas ir labi, ka Puteklis šķauda - ar katru šķaudienu Mentīt…" at bounding box center [326, 105] width 326 height 17
click at [253, 200] on label "Viļņu un priežu šalkoņai cauri es dzirdēju, kā tālumā runā sliedes un kā atskan…" at bounding box center [326, 194] width 326 height 17
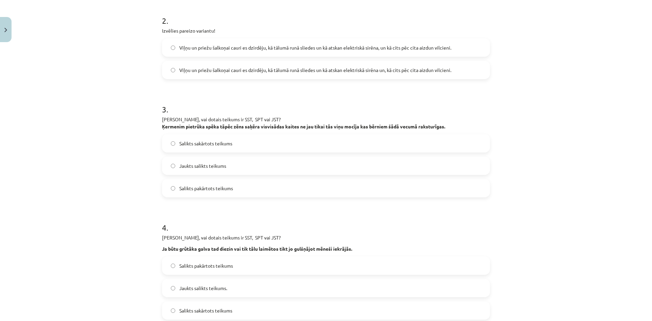
scroll to position [231, 0]
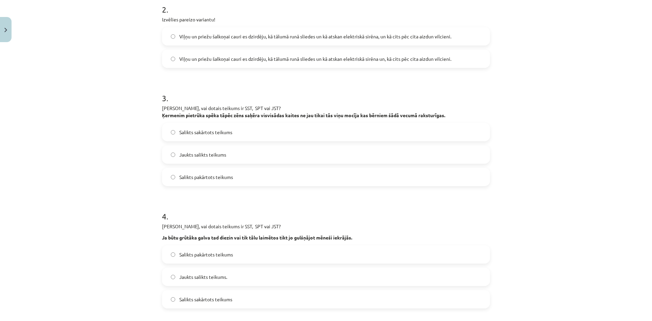
click at [235, 152] on label "Jaukts salikts teikums" at bounding box center [326, 154] width 326 height 17
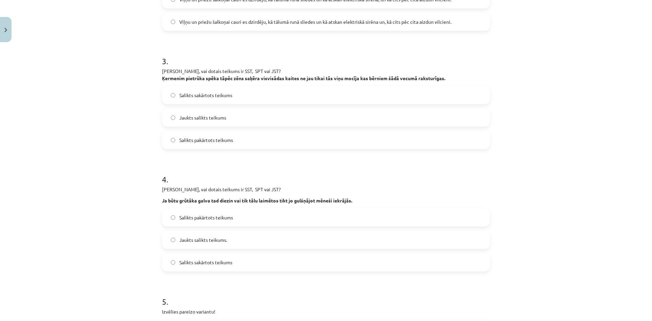
scroll to position [333, 0]
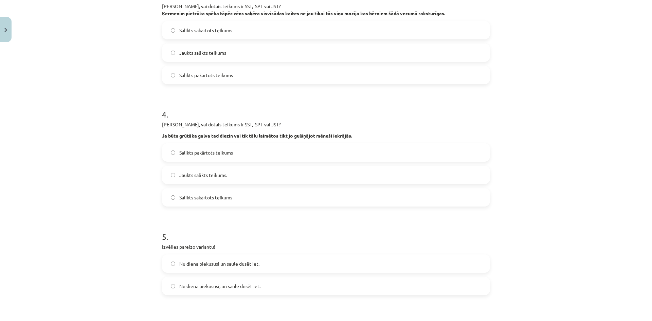
click at [197, 177] on span "Jaukts salikts teikums." at bounding box center [203, 174] width 48 height 7
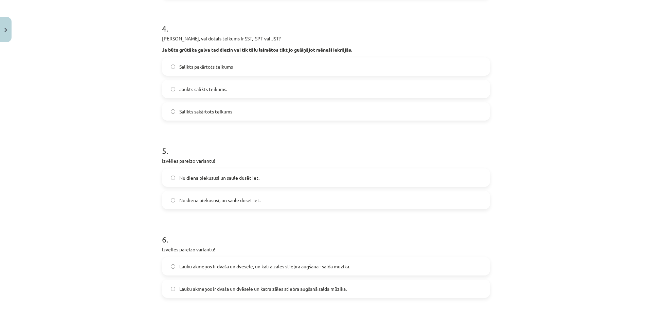
scroll to position [434, 0]
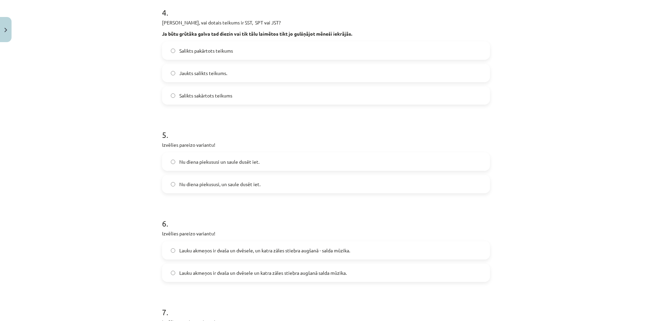
click at [257, 165] on label "Nu diena piekususi un saule dusēt iet." at bounding box center [326, 161] width 326 height 17
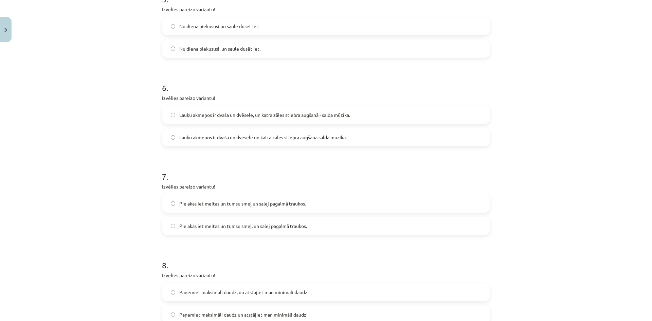
scroll to position [570, 0]
click at [191, 129] on label "Lauku akmeņos ir dvaša un dvēsele un katra zāles stiebra augšanā salda mūzika." at bounding box center [326, 136] width 326 height 17
click at [203, 207] on label "Pie akas iet meitas un tumsu smeļ un salej pagalmā traukos." at bounding box center [326, 202] width 326 height 17
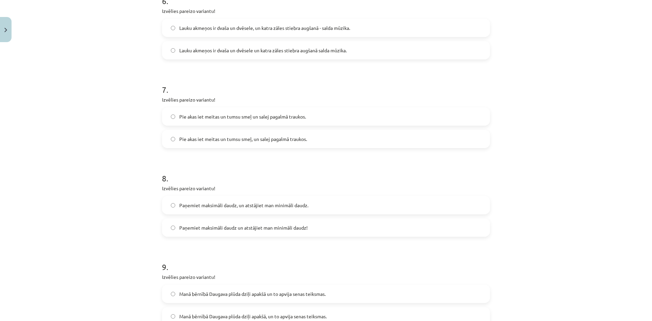
scroll to position [672, 0]
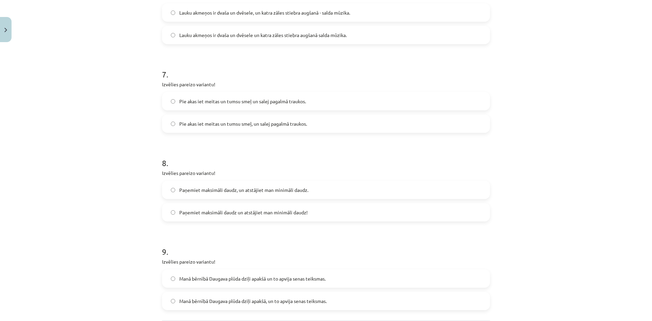
click at [199, 209] on span "Paņemiet maksimāli daudz un atstājiet man minimāli daudz!" at bounding box center [243, 212] width 128 height 7
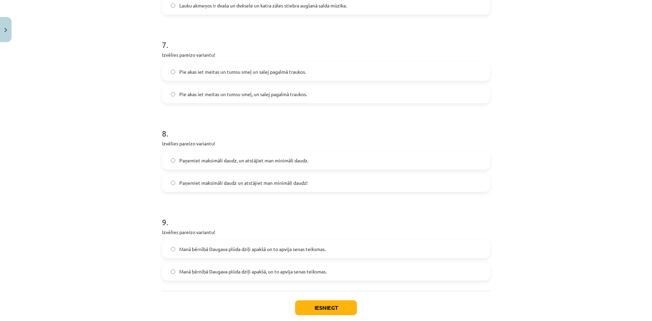
scroll to position [740, 0]
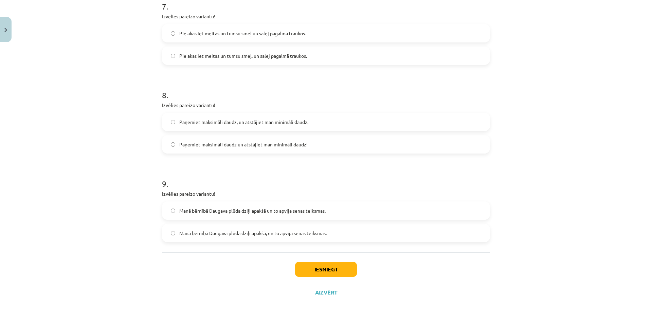
click at [199, 209] on span "Manā bērnībā Daugava plūda dziļi apakšā un to apvija senas teiksmas." at bounding box center [252, 210] width 146 height 7
click at [313, 262] on button "Iesniegt" at bounding box center [326, 269] width 62 height 15
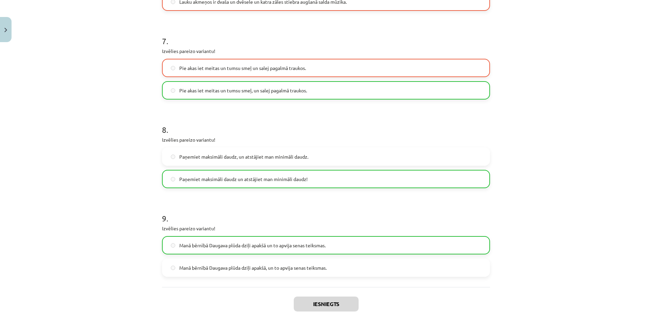
scroll to position [761, 0]
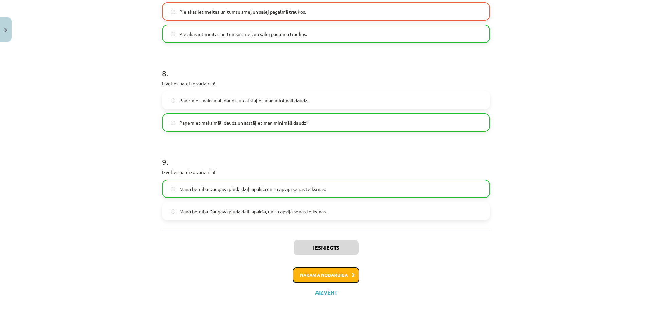
click at [314, 281] on button "Nākamā nodarbība" at bounding box center [326, 275] width 67 height 16
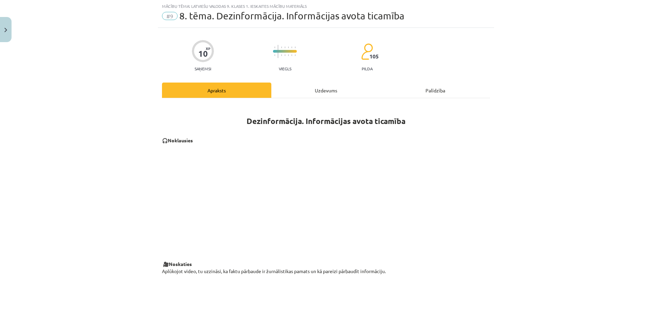
scroll to position [17, 0]
click at [323, 88] on div "Uzdevums" at bounding box center [325, 90] width 109 height 15
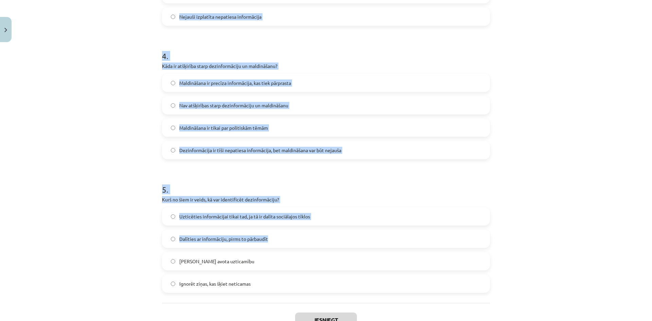
scroll to position [546, 0]
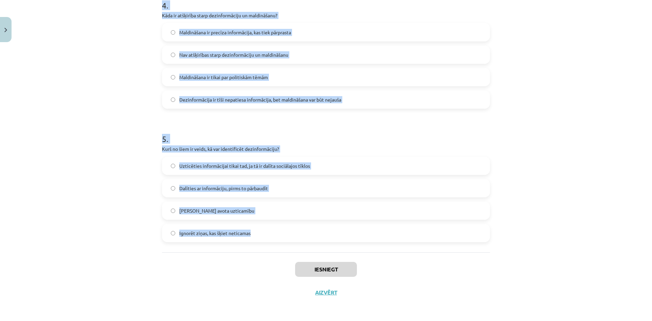
drag, startPoint x: 122, startPoint y: 141, endPoint x: 301, endPoint y: 228, distance: 199.3
click at [301, 228] on div "Mācību tēma: Latviešu valodas 9. klases 1. ieskaites mācību materiāls #9 8. tēm…" at bounding box center [326, 160] width 652 height 321
copy form "1 . Kura no šīm stratēģijām palīdz cīnīties pret dezinformāciju? Izmantot faktu…"
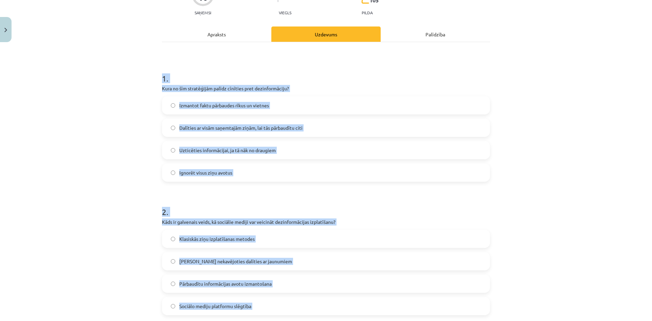
scroll to position [0, 0]
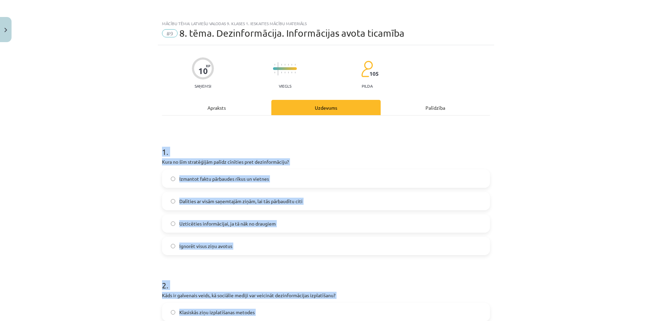
drag, startPoint x: 108, startPoint y: 176, endPoint x: 112, endPoint y: 178, distance: 4.9
click at [109, 176] on div "Mācību tēma: Latviešu valodas 9. klases 1. ieskaites mācību materiāls #9 8. tēm…" at bounding box center [326, 160] width 652 height 321
click at [191, 180] on span "Izmantot faktu pārbaudes rīkus un vietnes" at bounding box center [224, 178] width 90 height 7
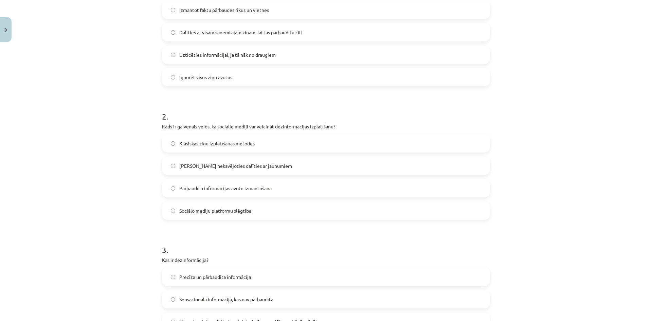
scroll to position [170, 0]
click at [193, 170] on label "Iespēja nekavējoties dalīties ar jaunumiem" at bounding box center [326, 164] width 326 height 17
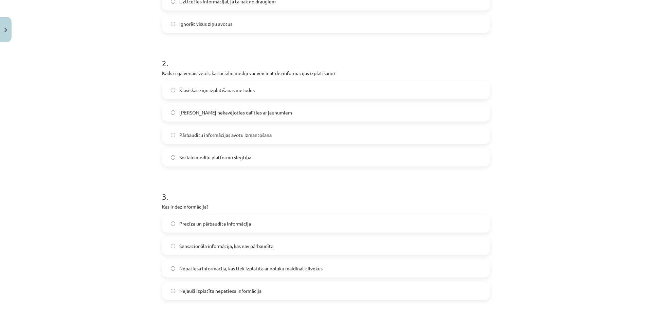
scroll to position [339, 0]
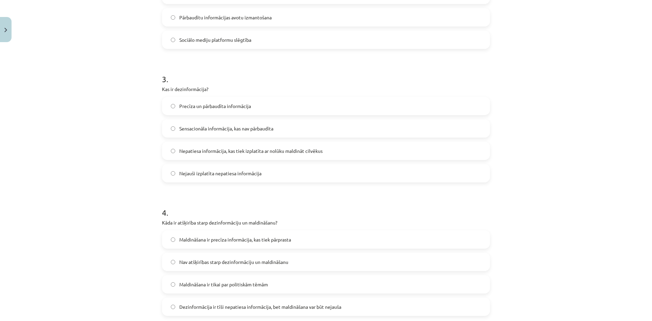
click at [195, 150] on span "Nepatiesa informācija, kas tiek izplatīta ar nolūku maldināt cilvēkus" at bounding box center [250, 150] width 143 height 7
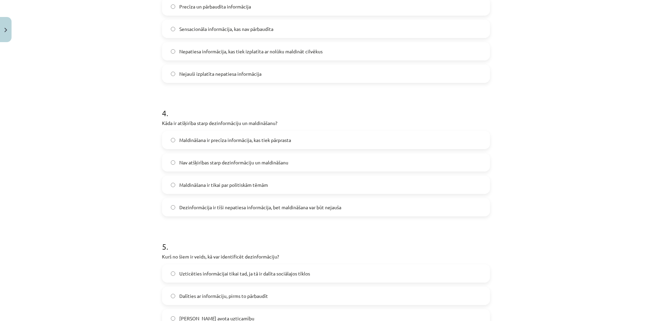
scroll to position [441, 0]
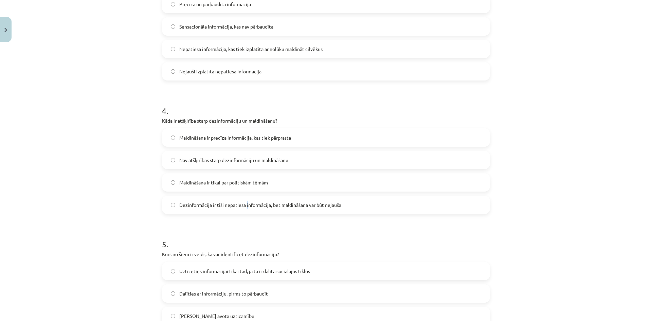
click at [245, 210] on label "Dezinformācija ir tīši nepatiesa informācija, bet maldināšana var būt nejauša" at bounding box center [326, 204] width 326 height 17
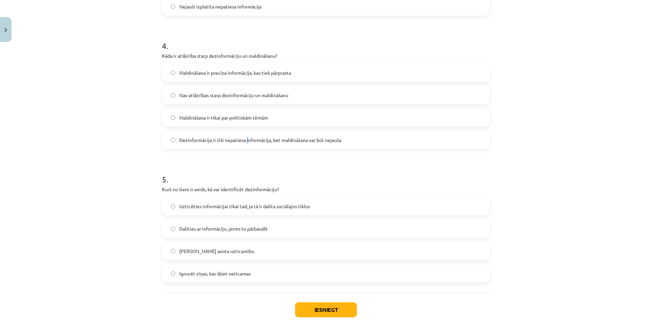
scroll to position [509, 0]
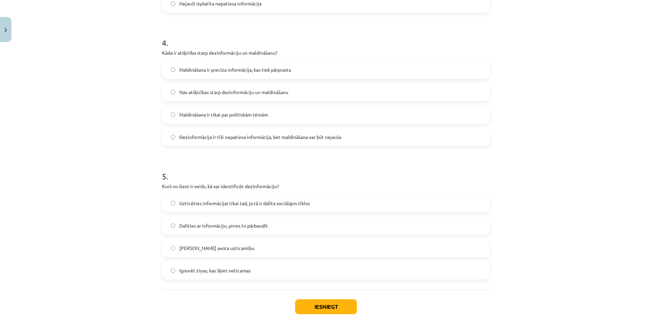
click at [215, 127] on div "Maldināšana ir precīza informācija, kas tiek pārprasta Nav atšķirības starp dez…" at bounding box center [326, 103] width 328 height 86
click at [211, 138] on span "Dezinformācija ir tīši nepatiesa informācija, bet maldināšana var būt nejauša" at bounding box center [260, 136] width 162 height 7
click at [187, 249] on span "Pārbaudīt avota uzticamību" at bounding box center [216, 247] width 75 height 7
click at [310, 307] on button "Iesniegt" at bounding box center [326, 306] width 62 height 15
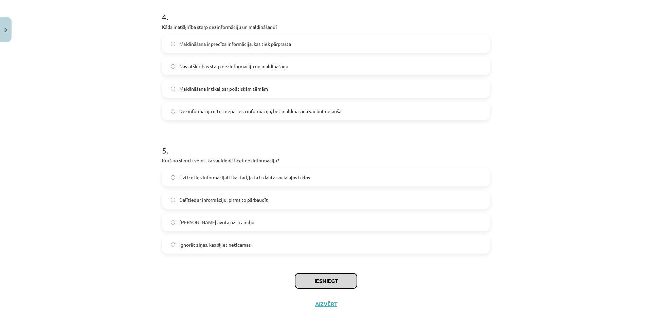
scroll to position [546, 0]
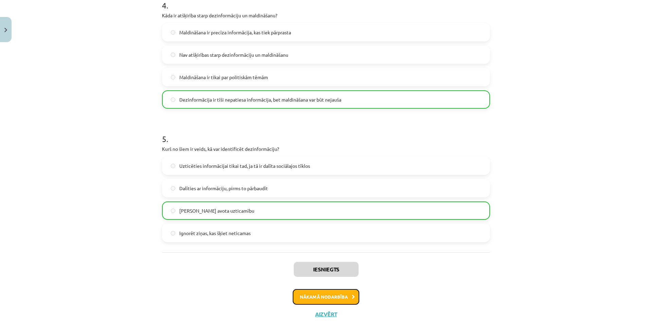
click at [310, 294] on button "Nākamā nodarbība" at bounding box center [326, 297] width 67 height 16
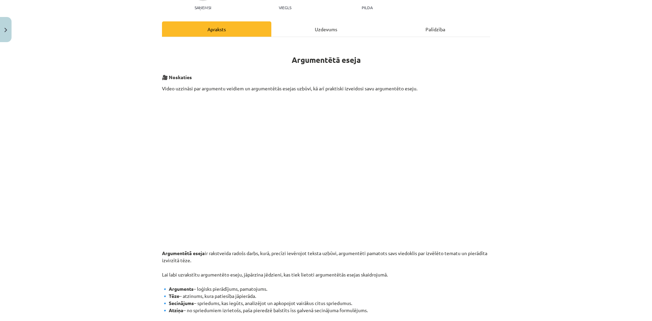
scroll to position [17, 0]
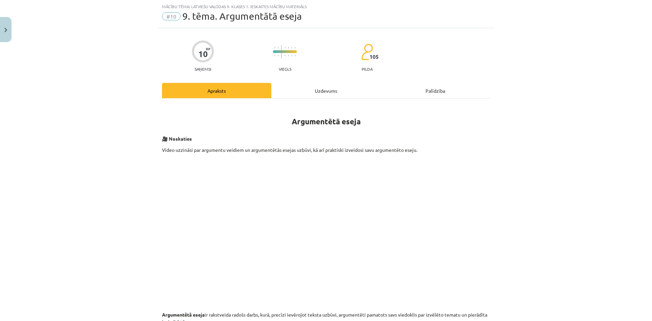
click at [314, 92] on div "Uzdevums" at bounding box center [325, 90] width 109 height 15
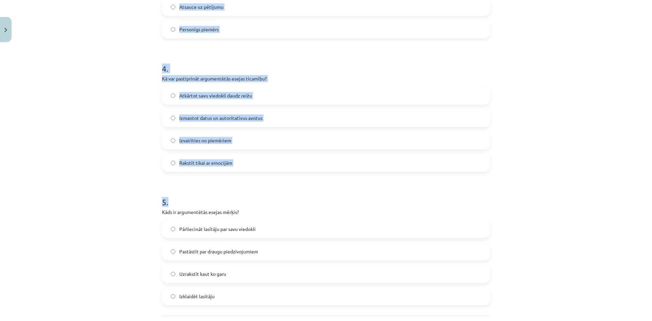
scroll to position [546, 0]
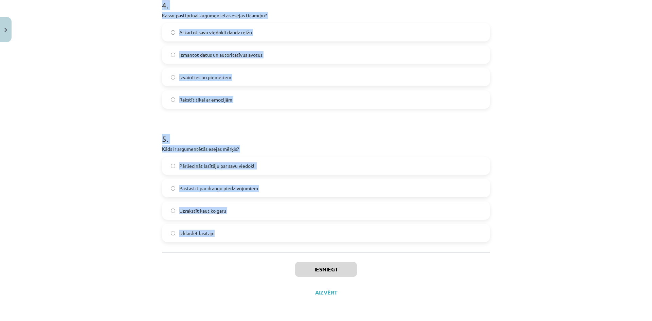
drag, startPoint x: 148, startPoint y: 109, endPoint x: 245, endPoint y: 227, distance: 152.9
click at [245, 227] on div "Mācību tēma: Latviešu valodas 9. klases 1. ieskaites mācību materiāls #10 9. tē…" at bounding box center [326, 160] width 652 height 321
copy form "1 . Kāds ir būtiskākais elements argumentētā esejā? Personīgās viedokļu izteikš…"
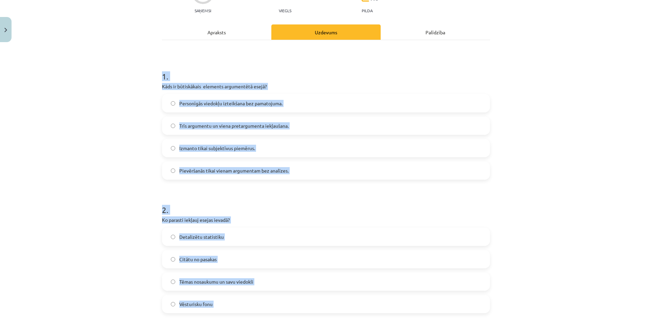
scroll to position [71, 0]
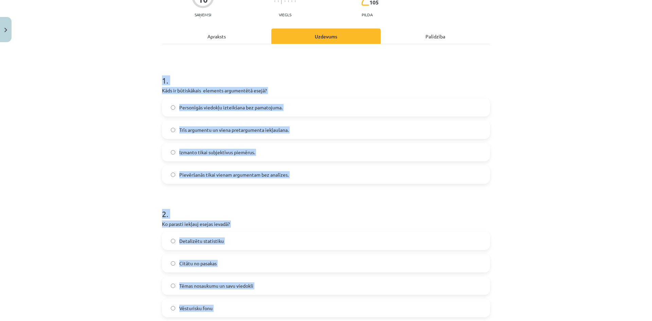
click at [87, 159] on div "Mācību tēma: Latviešu valodas 9. klases 1. ieskaites mācību materiāls #10 9. tē…" at bounding box center [326, 160] width 652 height 321
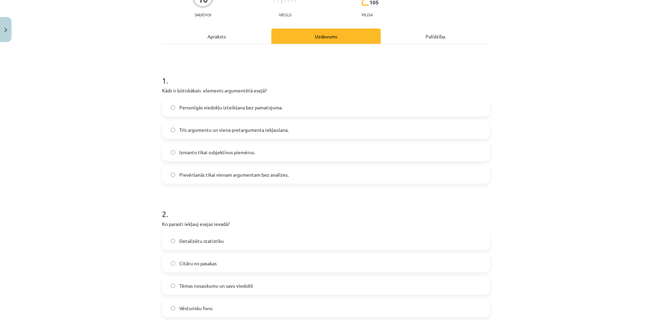
click at [180, 128] on span "Trīs argumentu un viena pretargumenta iekļaušana." at bounding box center [233, 129] width 109 height 7
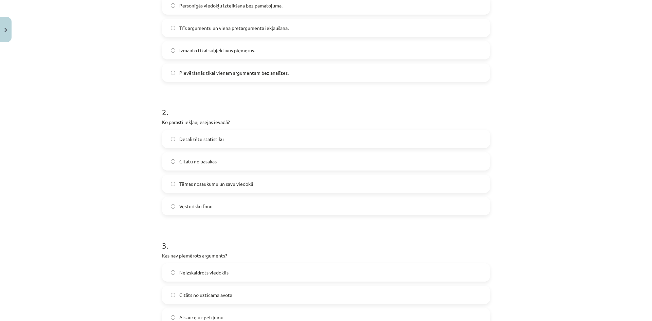
click at [232, 187] on label "Tēmas nosaukumu un savu viedokli" at bounding box center [326, 183] width 326 height 17
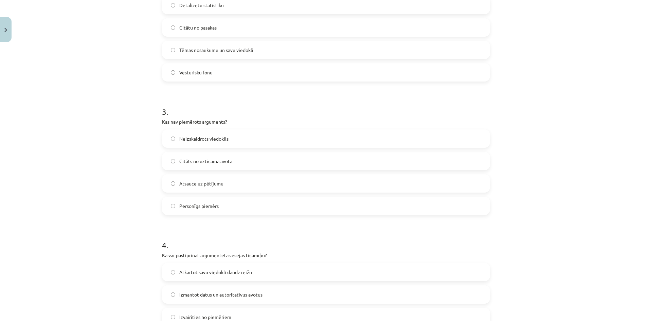
scroll to position [309, 0]
click at [206, 140] on label "Neizskaidrots viedoklis" at bounding box center [326, 136] width 326 height 17
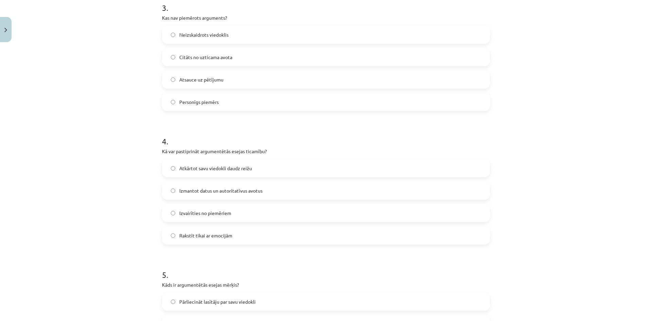
scroll to position [445, 0]
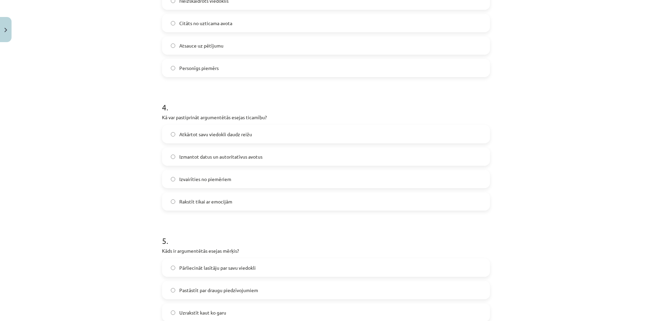
click at [210, 154] on span "Izmantot datus un autoritatīvus avotus" at bounding box center [220, 156] width 83 height 7
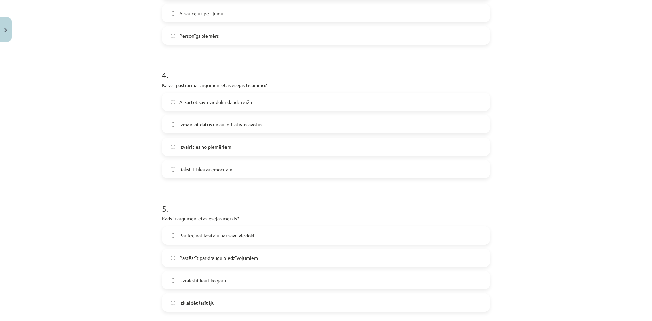
scroll to position [546, 0]
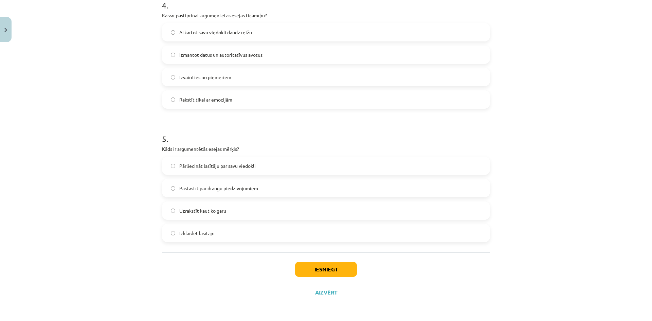
click at [262, 168] on label "Pārliecināt lasītāju par savu viedokli" at bounding box center [326, 165] width 326 height 17
click at [310, 272] on button "Iesniegt" at bounding box center [326, 269] width 62 height 15
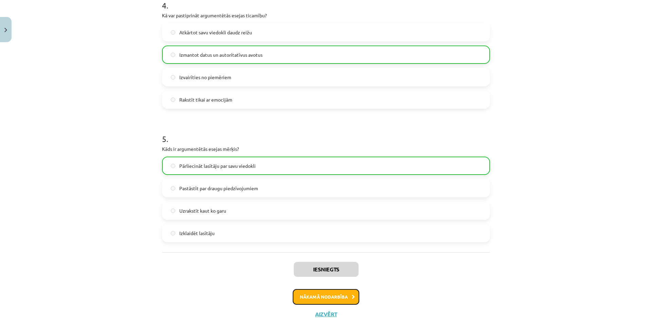
click at [342, 289] on button "Nākamā nodarbība" at bounding box center [326, 297] width 67 height 16
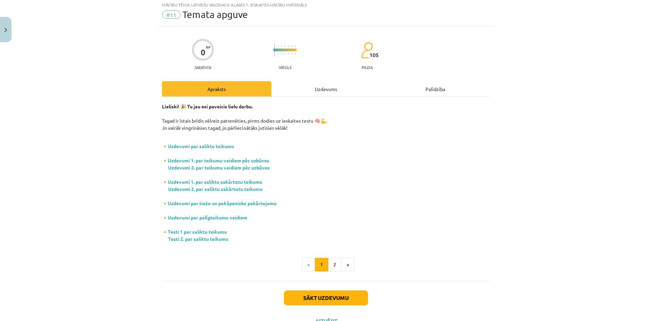
scroll to position [17, 0]
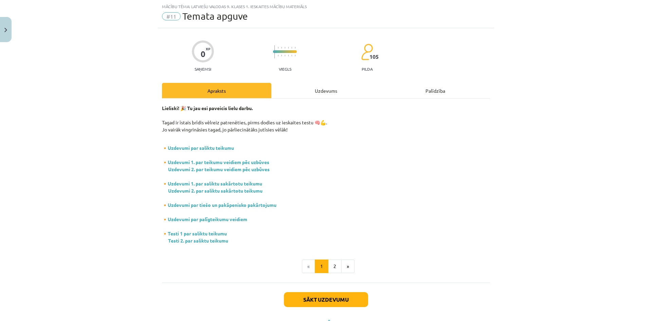
click at [332, 77] on div "0 XP Saņemsi Viegls 105 pilda Apraksts Uzdevums Palīdzība Lieliski! 🎉 Tu jau es…" at bounding box center [326, 181] width 336 height 306
click at [332, 83] on div "0 XP Saņemsi Viegls 105 pilda Apraksts Uzdevums Palīdzība Lieliski! 🎉 Tu jau es…" at bounding box center [326, 181] width 336 height 306
click at [333, 88] on div "Uzdevums" at bounding box center [325, 90] width 109 height 15
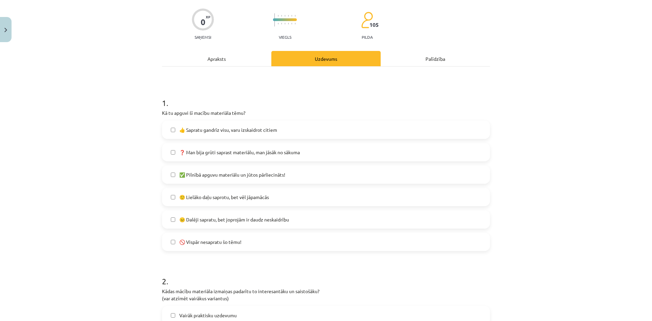
scroll to position [119, 0]
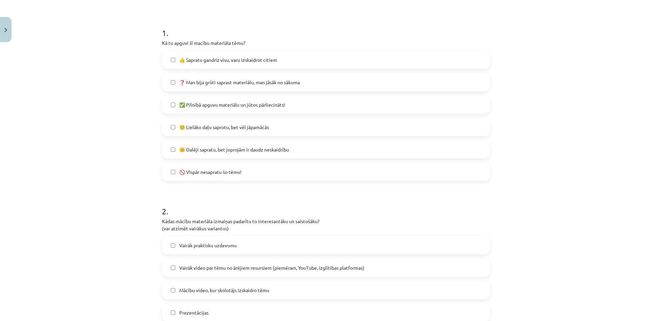
click at [209, 106] on span "✅ Pilnībā apguvu materiālu un jūtos pārliecināts!" at bounding box center [232, 104] width 106 height 7
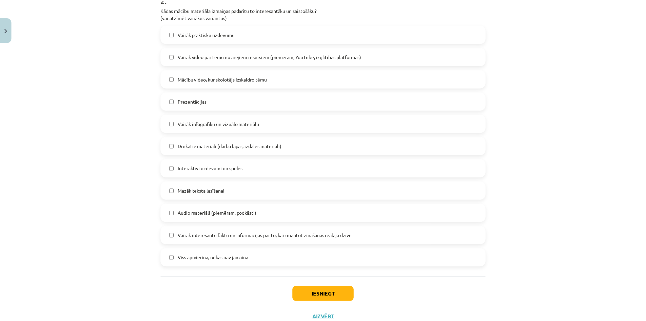
scroll to position [355, 0]
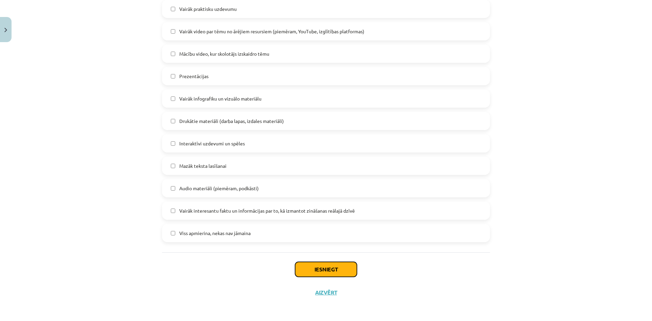
click at [298, 263] on button "Iesniegt" at bounding box center [326, 269] width 62 height 15
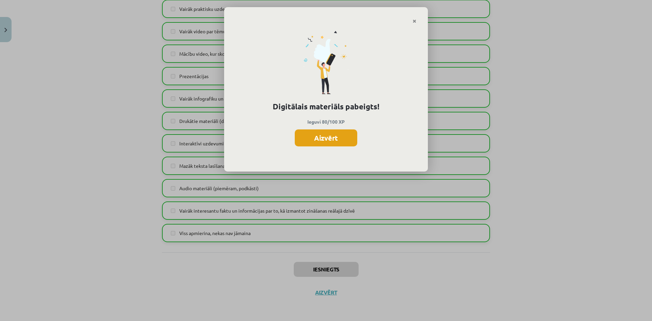
click at [302, 131] on button "Aizvērt" at bounding box center [326, 137] width 62 height 17
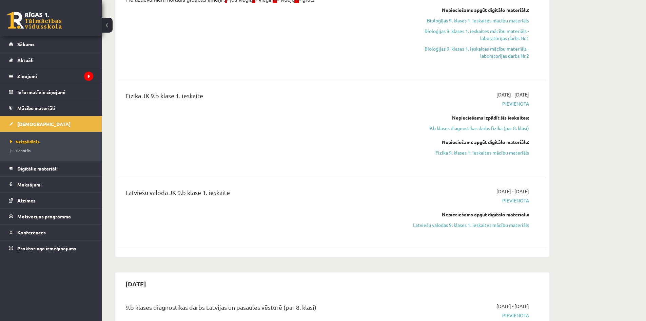
scroll to position [271, 0]
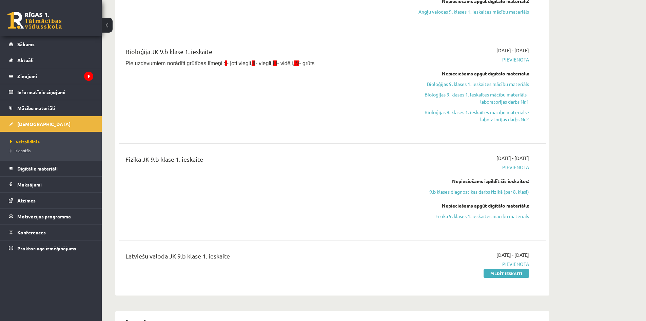
scroll to position [204, 0]
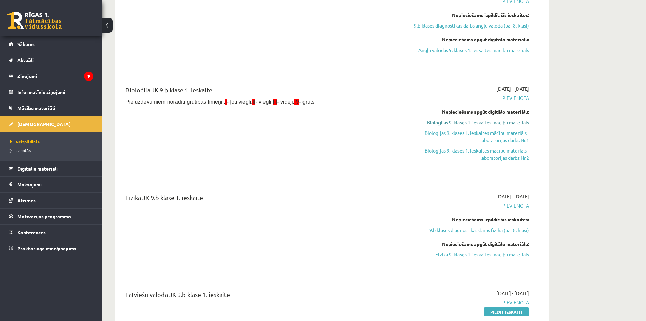
click at [515, 119] on link "Bioloģijas 9. klases 1. ieskaites mācību materiāls" at bounding box center [465, 122] width 128 height 7
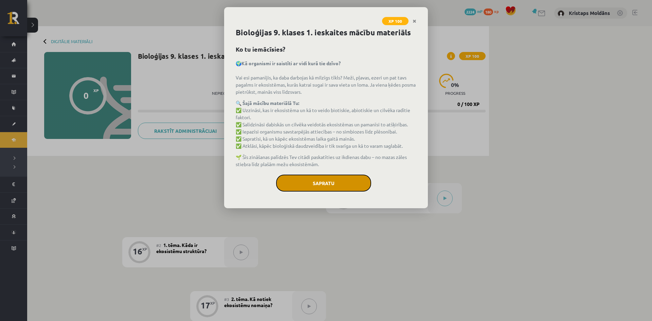
click at [307, 175] on button "Sapratu" at bounding box center [323, 182] width 95 height 17
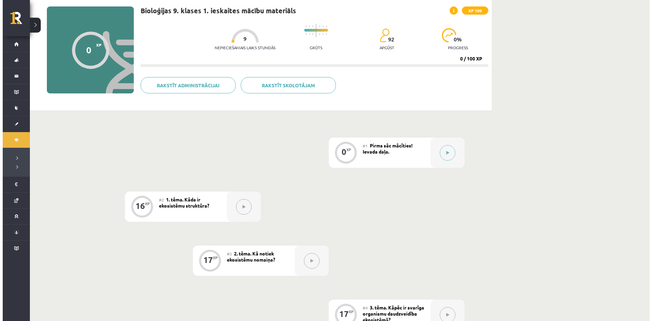
scroll to position [34, 0]
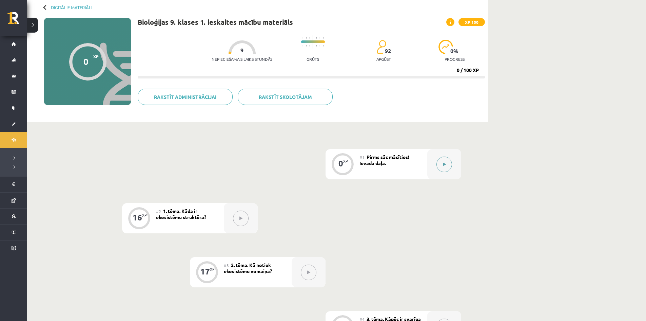
click at [444, 171] on button at bounding box center [445, 164] width 16 height 16
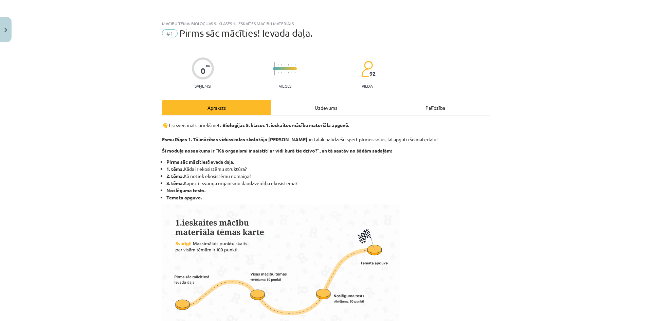
drag, startPoint x: 314, startPoint y: 100, endPoint x: 319, endPoint y: 103, distance: 6.4
click at [315, 101] on div "Uzdevums" at bounding box center [325, 107] width 109 height 15
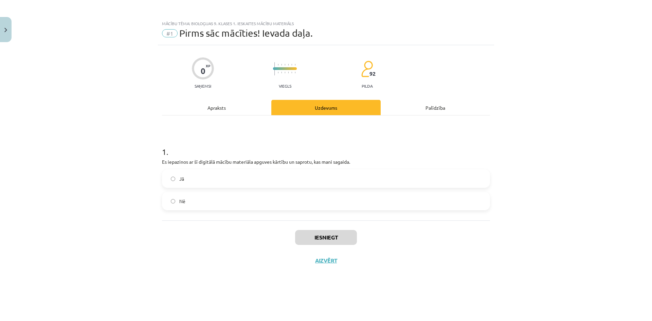
click at [321, 104] on div "Uzdevums" at bounding box center [325, 107] width 109 height 15
click at [193, 179] on label "Jā" at bounding box center [326, 178] width 326 height 17
click at [352, 238] on button "Iesniegt" at bounding box center [326, 237] width 62 height 15
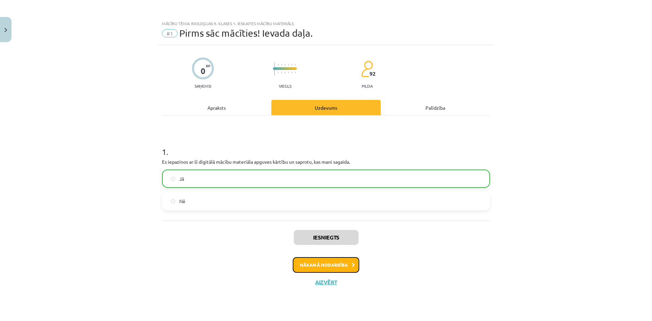
click at [310, 258] on button "Nākamā nodarbība" at bounding box center [326, 265] width 67 height 16
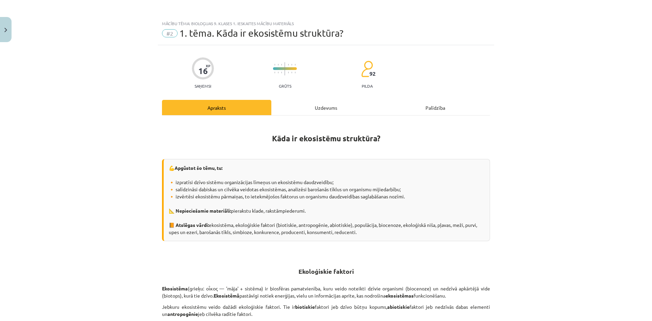
click at [337, 109] on div "Uzdevums" at bounding box center [325, 107] width 109 height 15
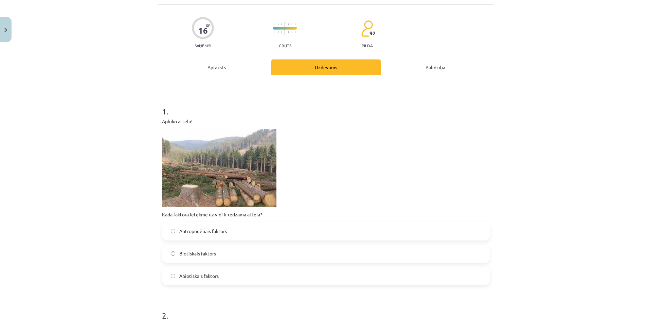
scroll to position [51, 0]
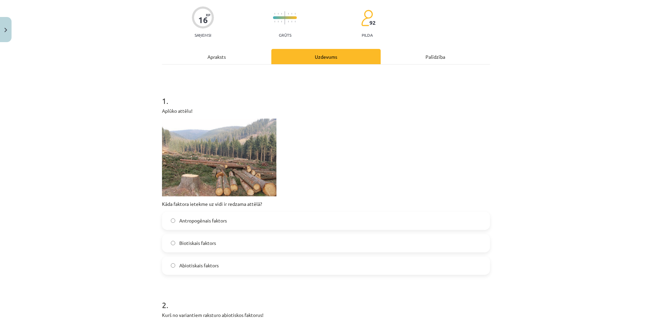
click at [209, 171] on img at bounding box center [219, 157] width 114 height 78
click at [227, 264] on label "Abiotiskais faktors" at bounding box center [326, 265] width 326 height 17
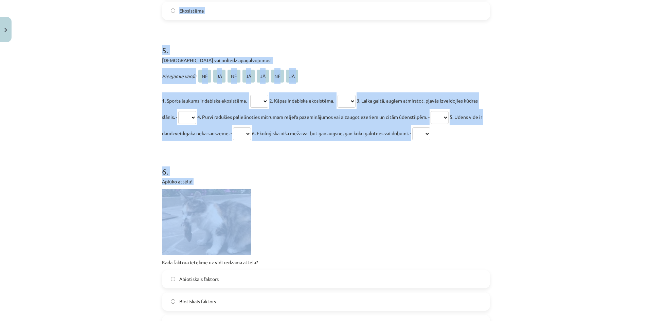
scroll to position [774, 0]
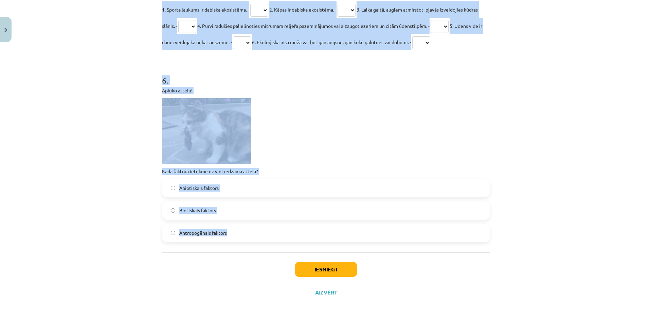
drag, startPoint x: 151, startPoint y: 92, endPoint x: 288, endPoint y: 229, distance: 194.1
click at [288, 229] on div "Mācību tēma: Bioloģijas 9. klases 1. ieskaites mācību materiāls #2 1. tēma. Kād…" at bounding box center [326, 160] width 652 height 321
copy form "2 . Kurš no variantiem raksturo abiotiskos faktorus! Gaisma, ūdens, temperatūra…"
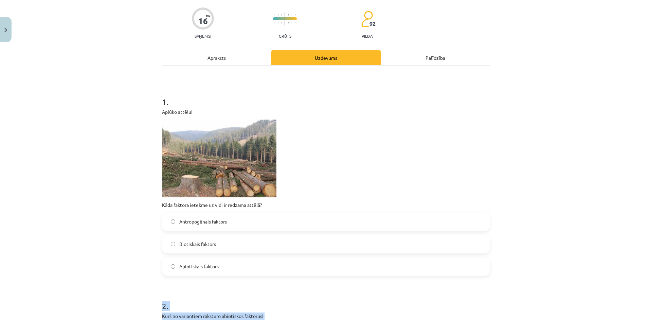
scroll to position [0, 0]
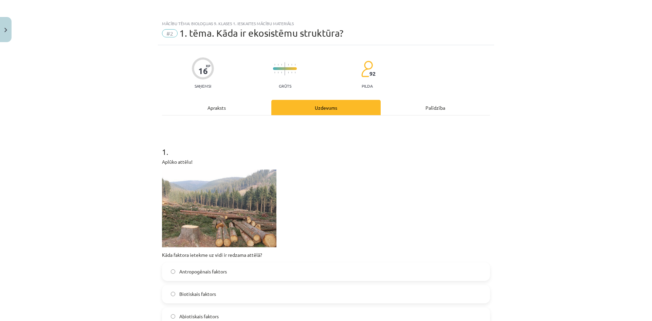
click at [117, 174] on div "Mācību tēma: Bioloģijas 9. klases 1. ieskaites mācību materiāls #2 1. tēma. Kād…" at bounding box center [326, 160] width 652 height 321
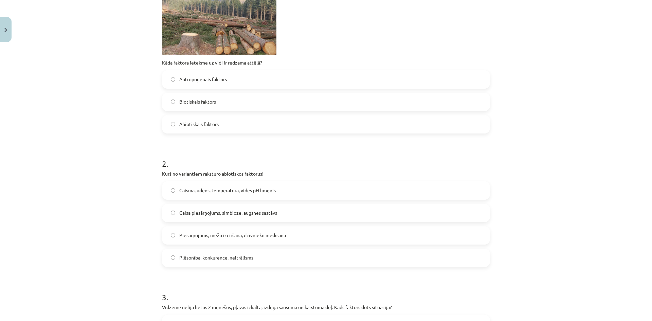
scroll to position [204, 0]
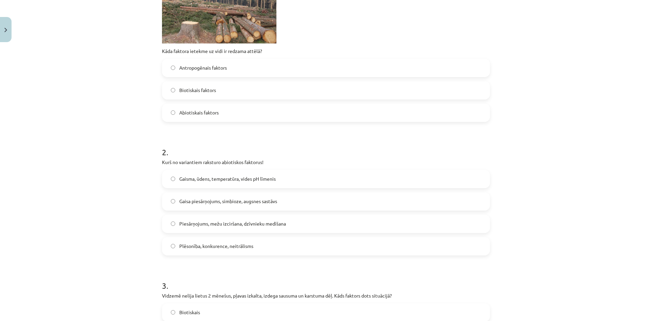
click at [251, 177] on span "Gaisma, ūdens, temperatūra, vides pH līmenis" at bounding box center [227, 178] width 96 height 7
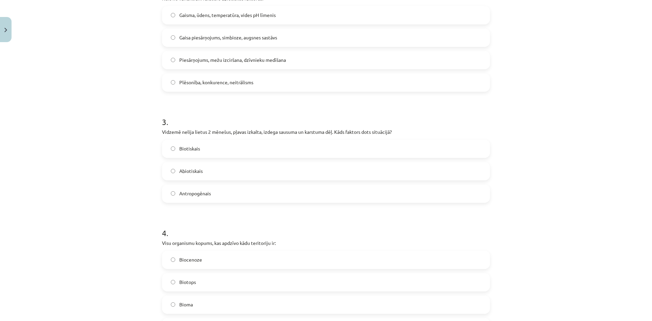
scroll to position [373, 0]
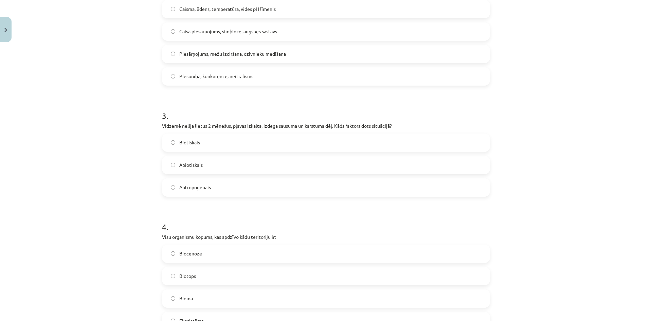
click at [199, 163] on span "Abiotiskais" at bounding box center [190, 164] width 23 height 7
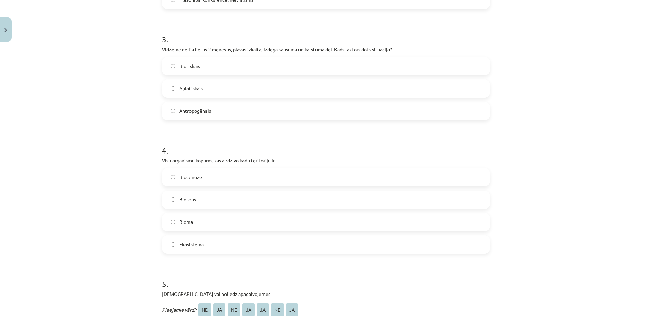
scroll to position [509, 0]
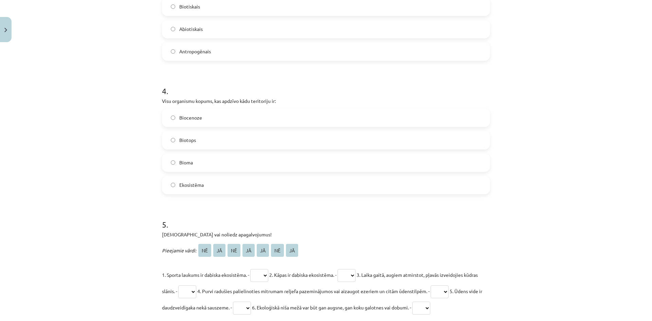
click at [215, 116] on label "Biocenoze" at bounding box center [326, 117] width 326 height 17
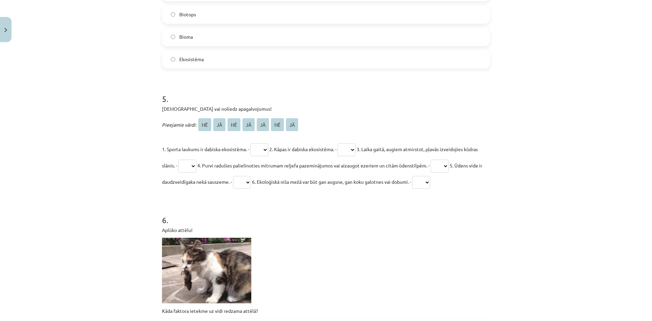
scroll to position [645, 0]
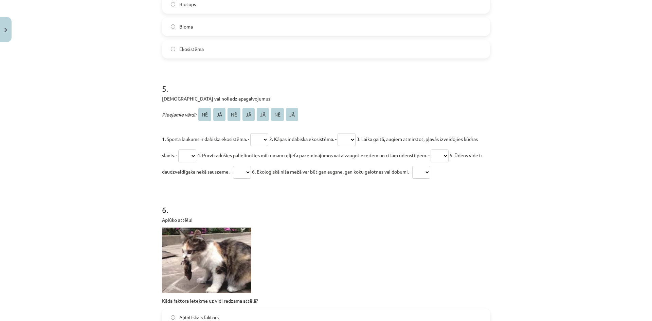
click at [268, 141] on select "** ** ** ** ** ** **" at bounding box center [259, 139] width 18 height 13
select select "**"
click at [250, 133] on select "** ** ** ** ** ** **" at bounding box center [259, 139] width 18 height 13
click at [355, 135] on select "** ** ** ** ** ** **" at bounding box center [346, 139] width 18 height 13
select select "**"
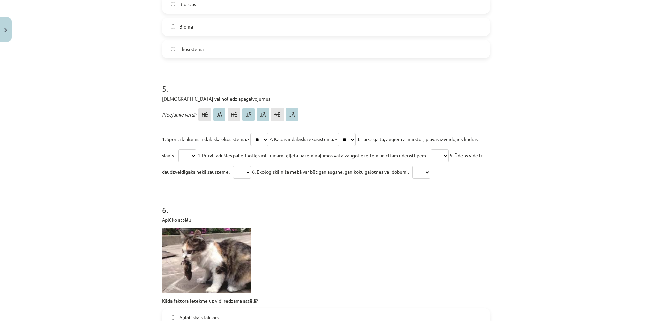
click at [344, 133] on select "** ** ** ** ** ** **" at bounding box center [346, 139] width 18 height 13
click at [196, 149] on select "** ** ** ** ** ** **" at bounding box center [187, 155] width 18 height 13
select select "**"
click at [192, 149] on select "** ** ** ** ** ** **" at bounding box center [187, 155] width 18 height 13
click at [448, 156] on select "** ** ** ** ** ** **" at bounding box center [439, 155] width 18 height 13
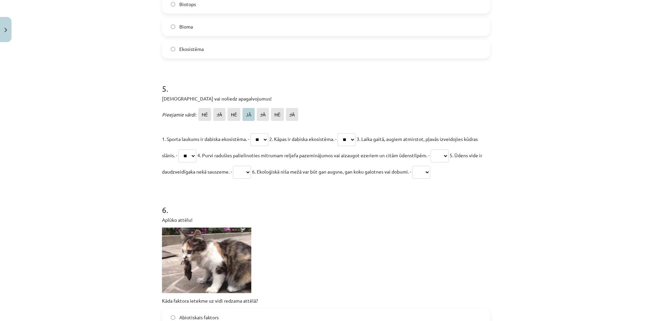
select select "**"
click at [448, 149] on select "** ** ** ** ** ** **" at bounding box center [439, 155] width 18 height 13
drag, startPoint x: 263, startPoint y: 167, endPoint x: 275, endPoint y: 171, distance: 12.7
click at [251, 167] on select "** ** ** ** ** ** **" at bounding box center [242, 172] width 18 height 13
select select "**"
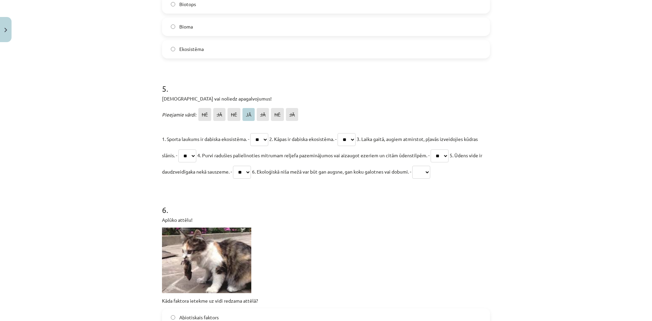
click at [251, 166] on select "** ** ** ** ** ** **" at bounding box center [242, 172] width 18 height 13
click at [430, 168] on select "** ** ** ** ** ** **" at bounding box center [421, 172] width 18 height 13
select select "**"
click at [430, 166] on select "** ** ** ** ** ** **" at bounding box center [421, 172] width 18 height 13
click at [430, 171] on select "** ** ** ** ** ** **" at bounding box center [421, 172] width 18 height 13
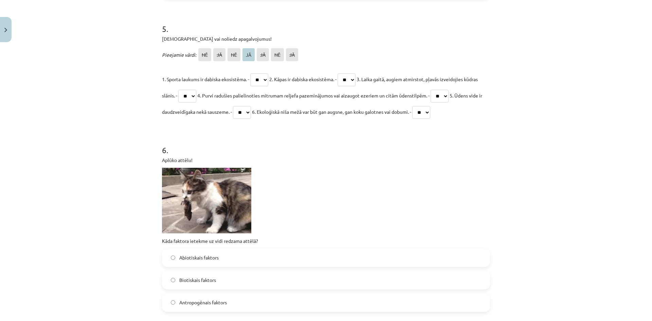
scroll to position [774, 0]
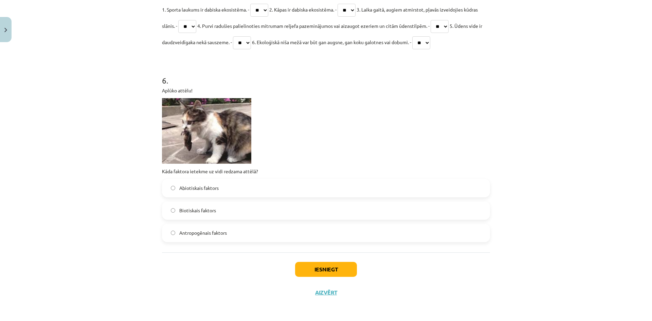
click at [224, 210] on label "Biotiskais faktors" at bounding box center [326, 210] width 326 height 17
click at [319, 271] on button "Iesniegt" at bounding box center [326, 269] width 62 height 15
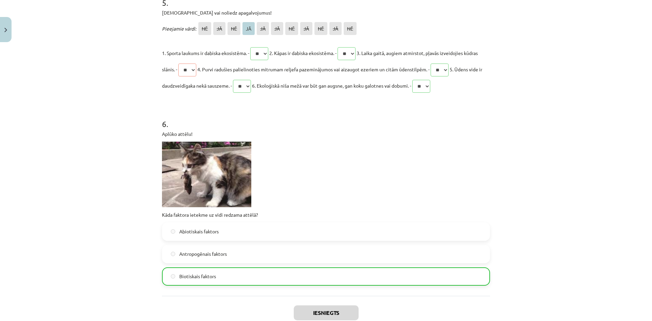
scroll to position [795, 0]
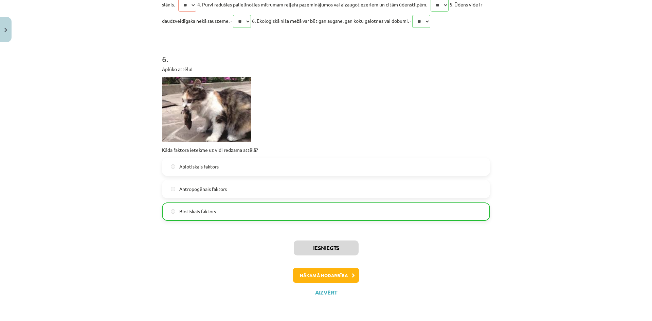
drag, startPoint x: 334, startPoint y: 285, endPoint x: 345, endPoint y: 275, distance: 15.6
click at [340, 279] on div "Iesniegts Nākamā nodarbība Aizvērt" at bounding box center [326, 265] width 328 height 69
click at [345, 275] on button "Nākamā nodarbība" at bounding box center [326, 275] width 67 height 16
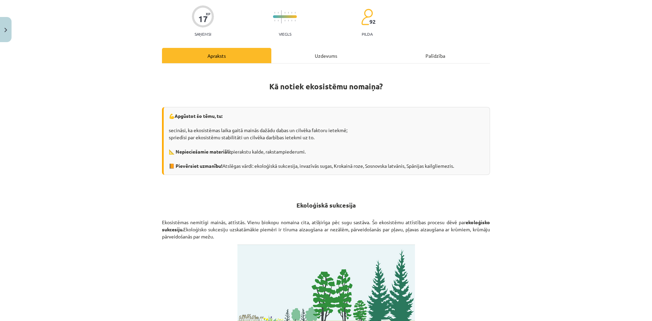
scroll to position [17, 0]
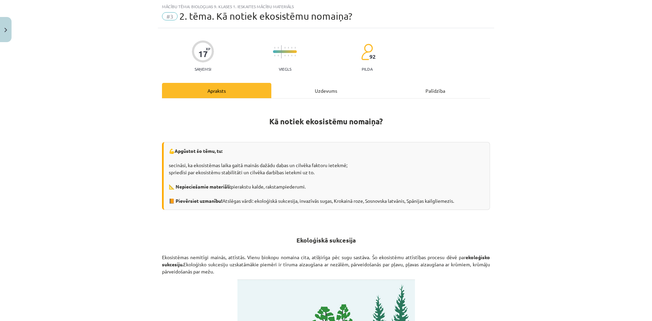
click at [311, 89] on div "Uzdevums" at bounding box center [325, 90] width 109 height 15
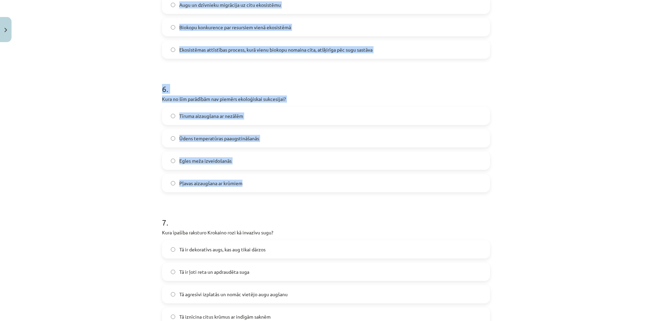
scroll to position [946, 0]
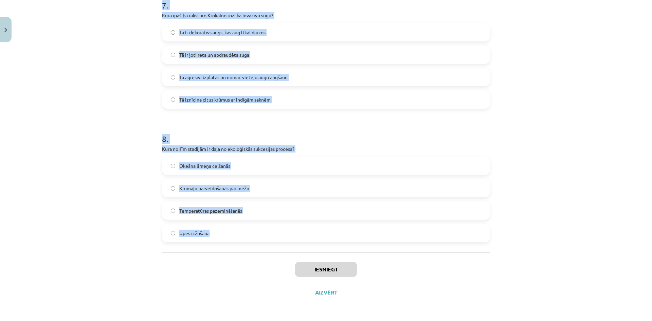
drag, startPoint x: 185, startPoint y: 126, endPoint x: 257, endPoint y: 235, distance: 130.1
click at [257, 235] on div "Mācību tēma: Bioloģijas 9. klases 1. ieskaites mācību materiāls #3 2. tēma. Kā …" at bounding box center [326, 160] width 652 height 321
copy form "1 . Kāpēc Sosnovska latvānis tiek uzskatīts par invazīvu sugu? Tas ir aizsargāj…"
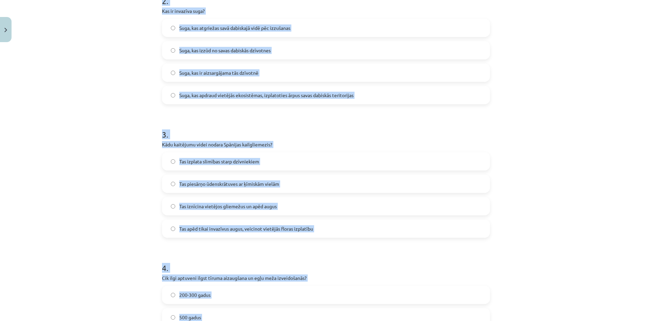
scroll to position [200, 0]
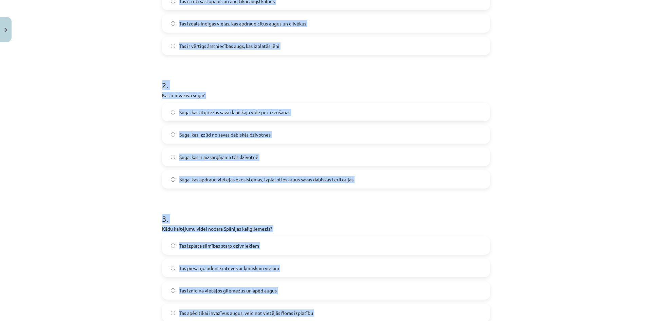
click at [137, 163] on div "Mācību tēma: Bioloģijas 9. klases 1. ieskaites mācību materiāls #3 2. tēma. Kā …" at bounding box center [326, 160] width 652 height 321
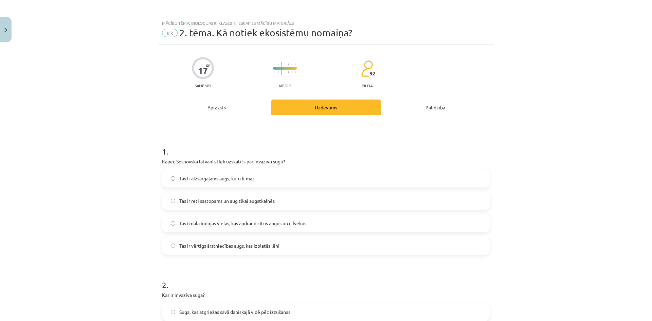
scroll to position [0, 0]
click at [294, 229] on label "Tas izdala indīgas vielas, kas apdraud citus augus un cilvēkus" at bounding box center [326, 223] width 326 height 17
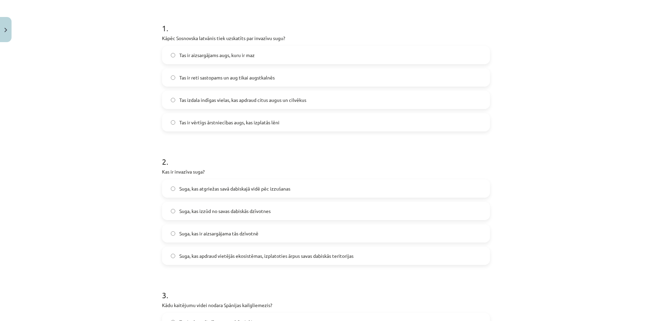
scroll to position [136, 0]
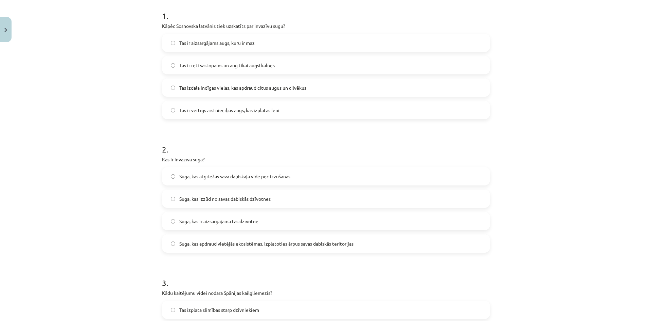
click at [348, 244] on span "Suga, kas apdraud vietējās ekosistēmas, izplatoties ārpus savas dabiskās terito…" at bounding box center [266, 243] width 174 height 7
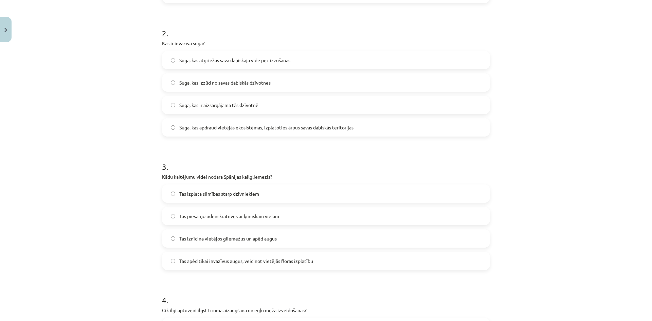
scroll to position [271, 0]
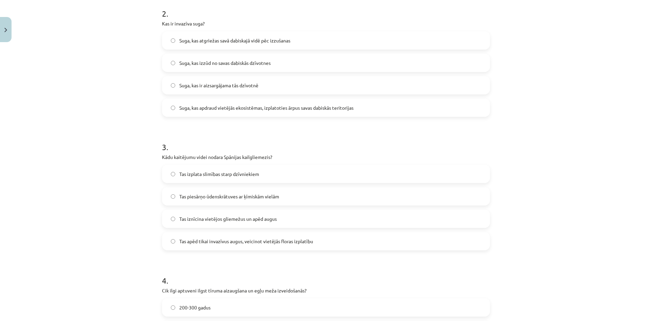
click at [304, 220] on label "Tas iznīcina vietējos gliemežus un apēd augus" at bounding box center [326, 218] width 326 height 17
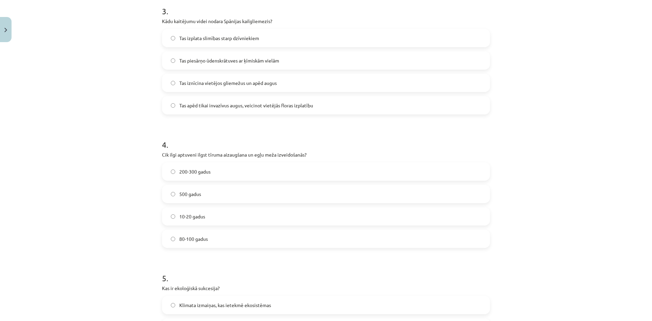
click at [219, 244] on label "80-100 gadus" at bounding box center [326, 238] width 326 height 17
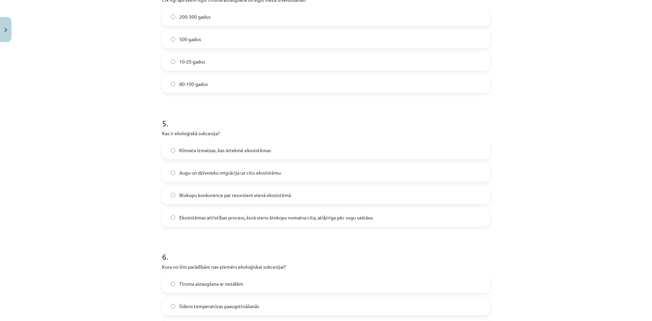
scroll to position [577, 0]
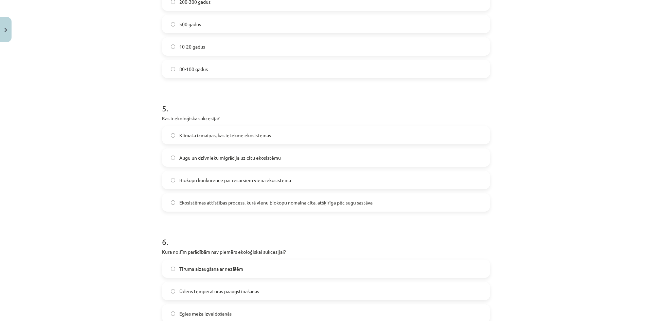
click at [373, 205] on label "Ekosistēmas attīstības process, kurā vienu biokopu nomaina cita, atšķirīga pēc …" at bounding box center [326, 202] width 326 height 17
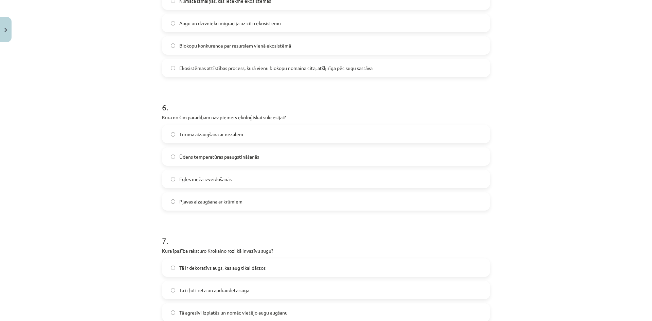
scroll to position [713, 0]
click at [245, 156] on span "Ūdens temperatūras paaugstināšanās" at bounding box center [219, 155] width 80 height 7
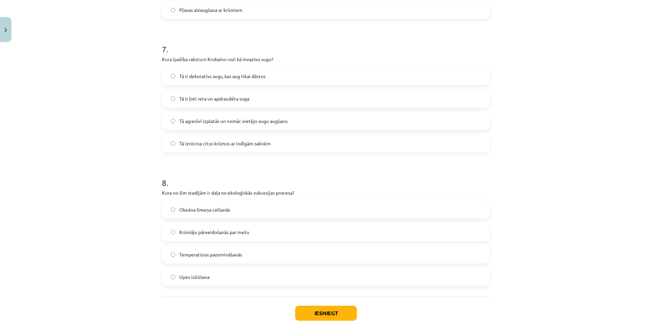
scroll to position [946, 0]
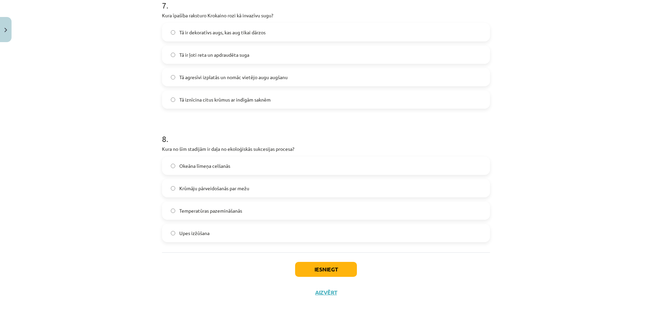
click at [306, 77] on label "Tā agresīvi izplatās un nomāc vietējo augu augšanu" at bounding box center [326, 77] width 326 height 17
click at [218, 186] on span "Krūmāju pārveidošanās par mežu" at bounding box center [214, 188] width 70 height 7
click at [326, 269] on button "Iesniegt" at bounding box center [326, 269] width 62 height 15
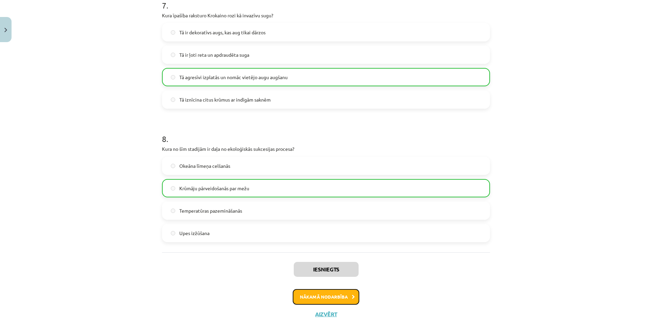
click at [321, 296] on button "Nākamā nodarbība" at bounding box center [326, 297] width 67 height 16
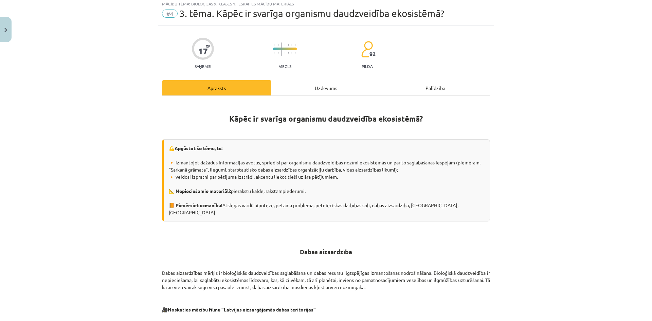
scroll to position [17, 0]
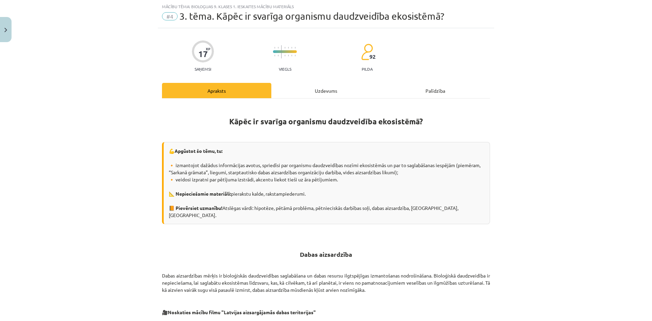
click at [314, 88] on div "Uzdevums" at bounding box center [325, 90] width 109 height 15
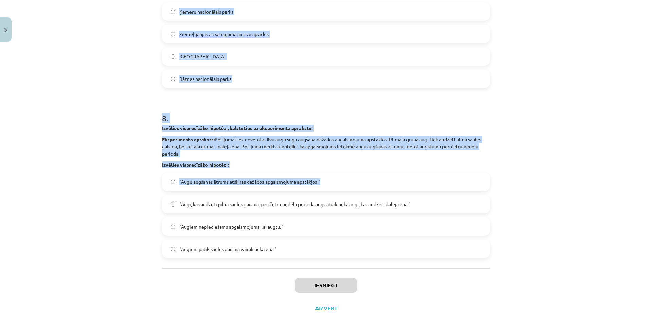
scroll to position [983, 0]
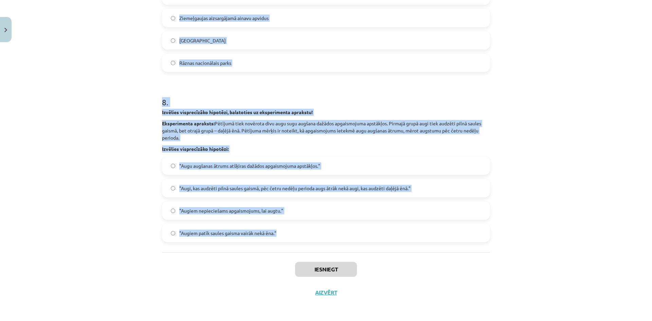
drag, startPoint x: 112, startPoint y: 101, endPoint x: 321, endPoint y: 233, distance: 247.8
click at [321, 233] on div "Mācību tēma: Bioloģijas 9. klases 1. ieskaites mācību materiāls #4 3. tēma. Kāp…" at bounding box center [326, 160] width 652 height 321
copy form "1 . Kāda ir pēdējā darbība bioloģiskajā pētniecībā? Rezultātu publicēšana un pē…"
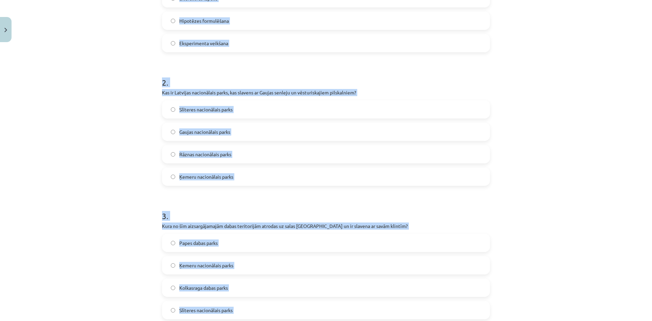
click at [52, 96] on div "Mācību tēma: Bioloģijas 9. klases 1. ieskaites mācību materiāls #4 3. tēma. Kāp…" at bounding box center [326, 160] width 652 height 321
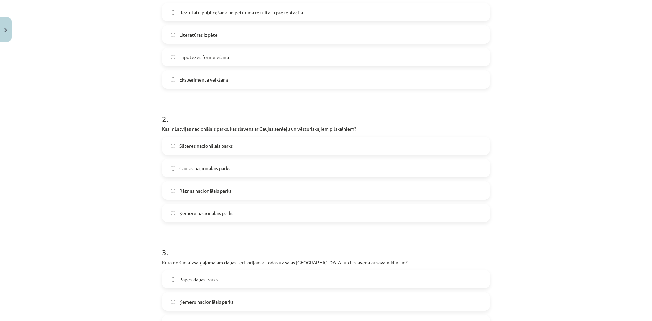
scroll to position [0, 0]
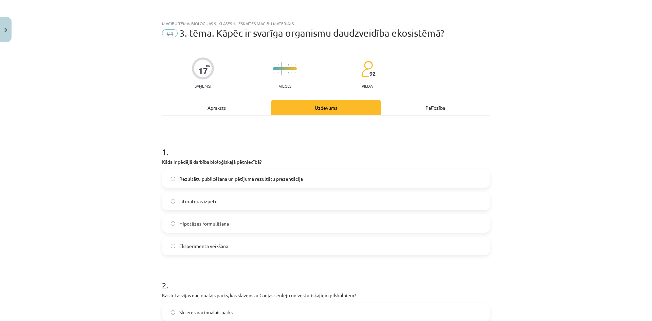
click at [234, 180] on span "Rezultātu publicēšana un pētījuma rezultātu prezentācija" at bounding box center [241, 178] width 124 height 7
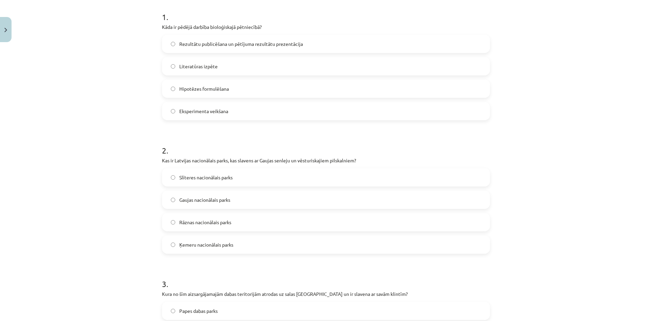
scroll to position [136, 0]
click at [232, 201] on label "Gaujas nacionālais parks" at bounding box center [326, 198] width 326 height 17
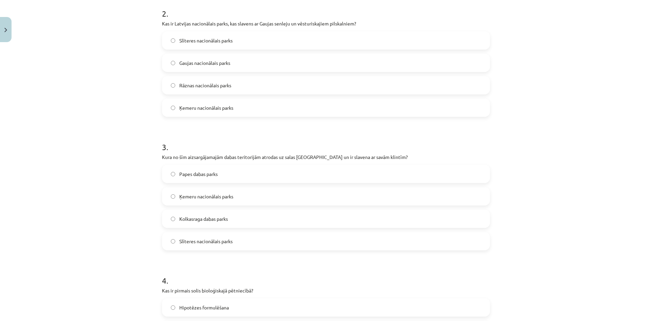
click at [196, 237] on label "Slīteres nacionālais parks" at bounding box center [326, 240] width 326 height 17
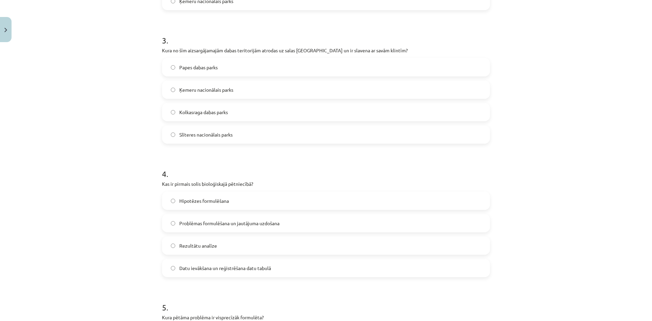
scroll to position [407, 0]
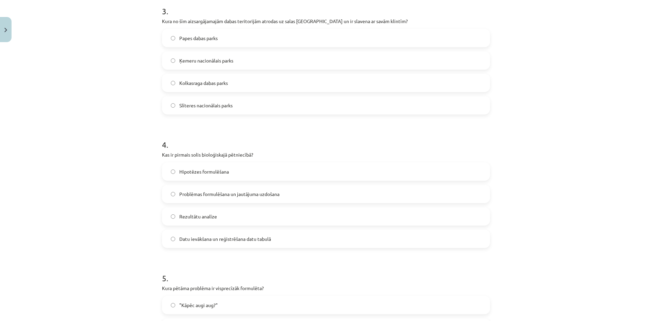
click at [204, 191] on span "Problēmas formulēšana un jautājuma uzdošana" at bounding box center [229, 193] width 100 height 7
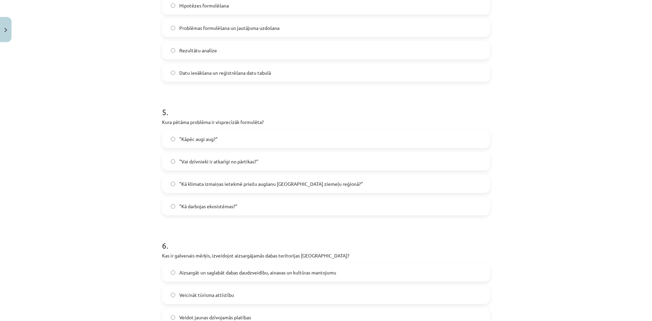
scroll to position [577, 0]
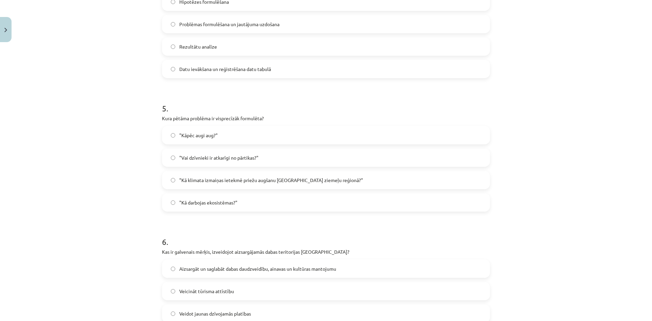
click at [252, 179] on span ""Kā klimata izmaiņas ietekmē priežu augšanu Latvijas ziemeļu reģionā?"" at bounding box center [271, 179] width 184 height 7
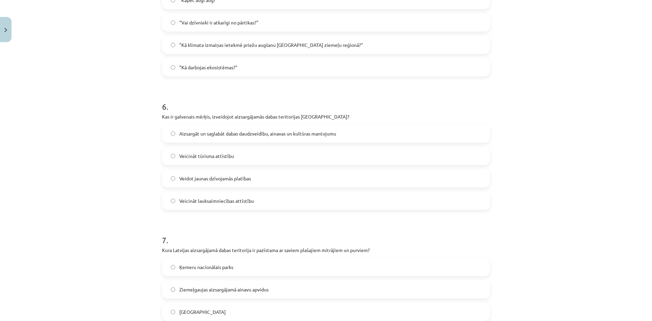
scroll to position [713, 0]
click at [275, 136] on span "Aizsargāt un saglabāt dabas daudzveidību, ainavas un kultūras mantojumu" at bounding box center [257, 132] width 157 height 7
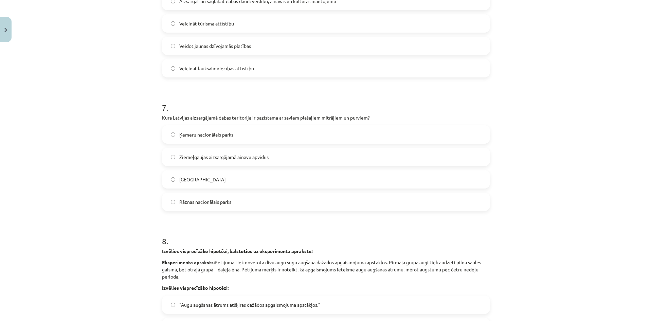
scroll to position [882, 0]
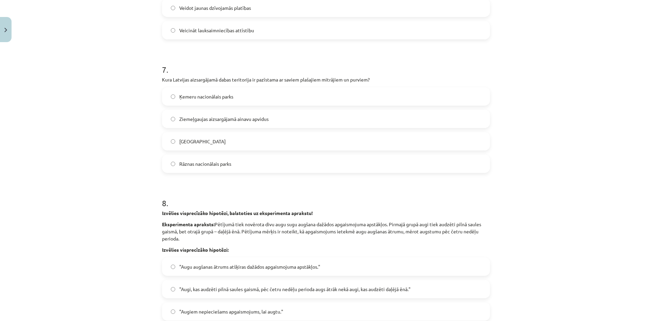
click at [240, 102] on label "Ķemeru nacionālais parks" at bounding box center [326, 96] width 326 height 17
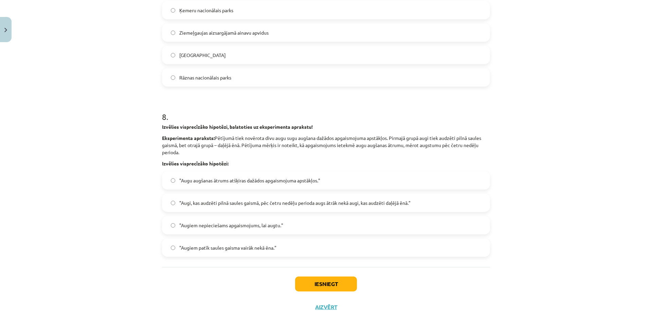
scroll to position [983, 0]
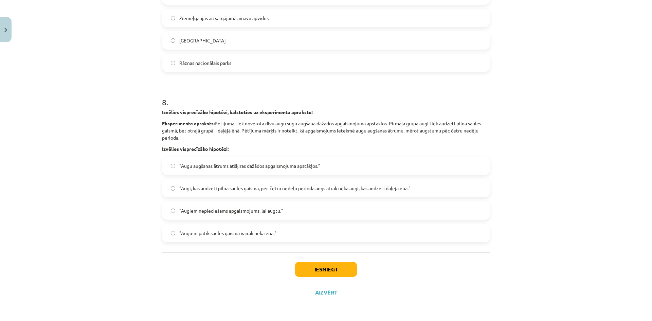
click at [427, 186] on label ""Augi, kas audzēti pilnā saules gaismā, pēc četru nedēļu perioda augs ātrāk nek…" at bounding box center [326, 188] width 326 height 17
click at [317, 269] on button "Iesniegt" at bounding box center [326, 269] width 62 height 15
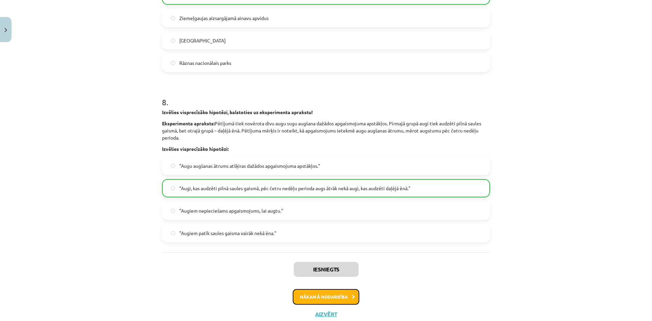
click at [347, 295] on button "Nākamā nodarbība" at bounding box center [326, 297] width 67 height 16
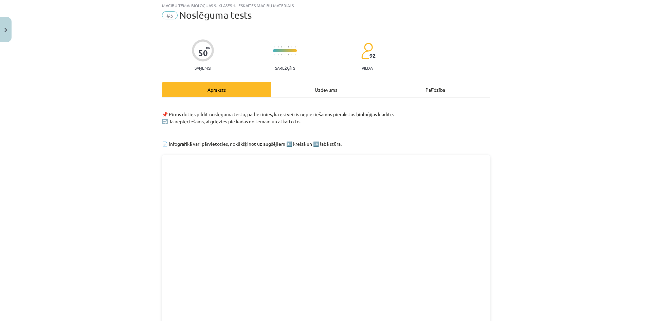
scroll to position [17, 0]
click at [320, 92] on div "Uzdevums" at bounding box center [325, 90] width 109 height 15
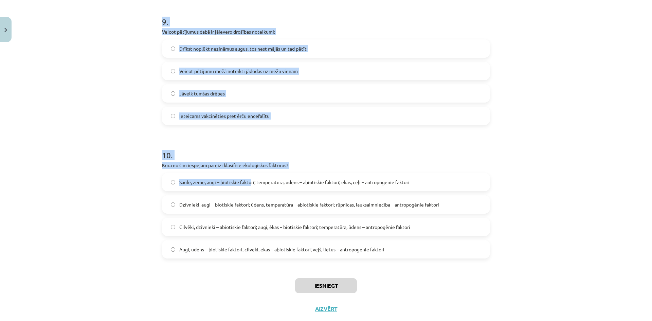
scroll to position [1499, 0]
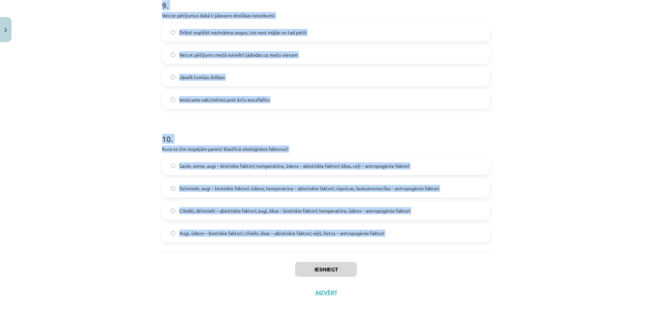
drag, startPoint x: 133, startPoint y: 127, endPoint x: 257, endPoint y: 257, distance: 180.0
click at [257, 257] on div "Mācību tēma: Bioloģijas 9. klases 1. ieskaites mācību materiāls #5 Noslēguma te…" at bounding box center [326, 160] width 652 height 321
copy form "1 . Aplūko attēlu! Kura no barošanās ķēdēm ir sastādīta pareizi? Lūsis→strupast…"
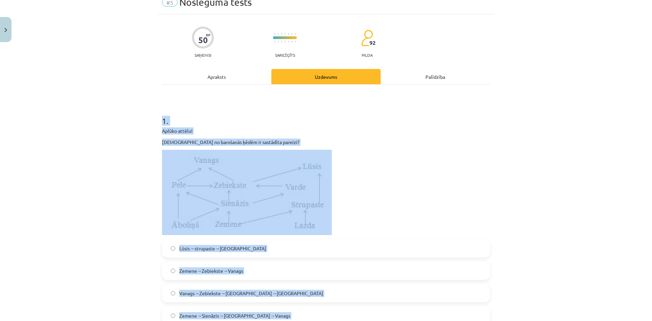
scroll to position [0, 0]
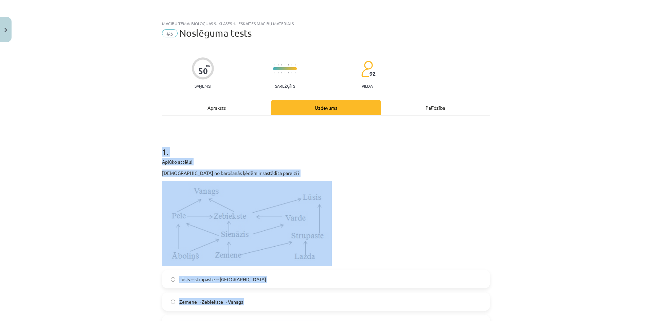
click at [109, 139] on div "Mācību tēma: Bioloģijas 9. klases 1. ieskaites mācību materiāls #5 Noslēguma te…" at bounding box center [326, 160] width 652 height 321
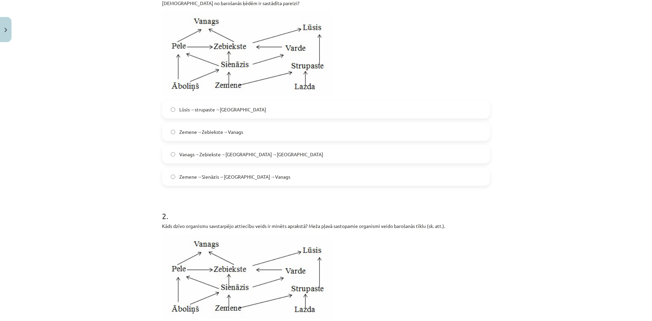
scroll to position [136, 0]
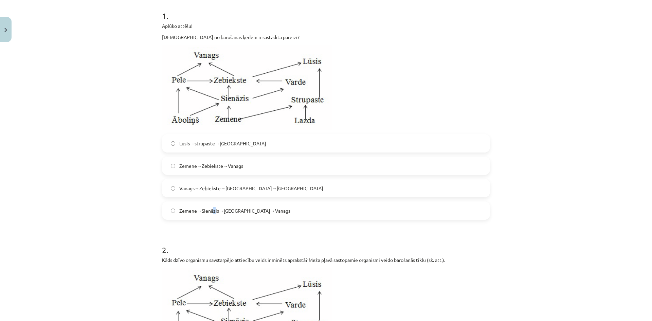
click at [211, 205] on label "Zemene→Sienāzis→Zebiekste→Vanags" at bounding box center [326, 210] width 326 height 17
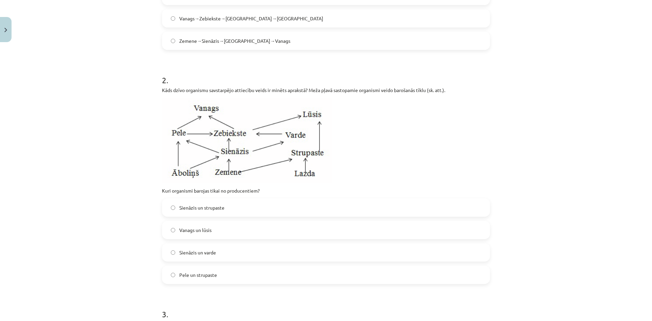
scroll to position [407, 0]
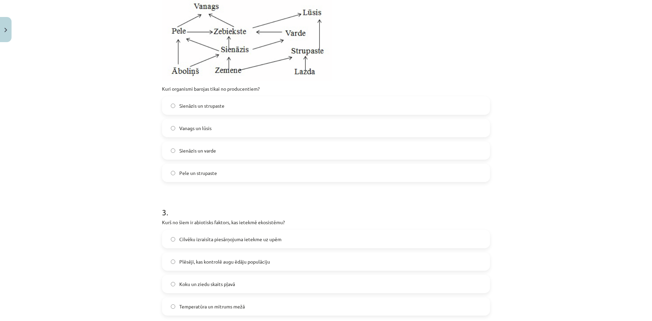
click at [220, 110] on label "Sienāzis un strupaste" at bounding box center [326, 105] width 326 height 17
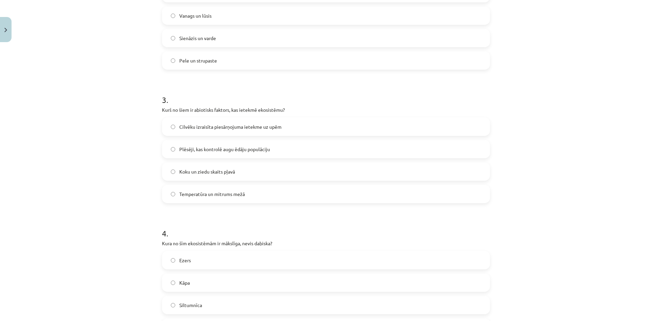
scroll to position [577, 0]
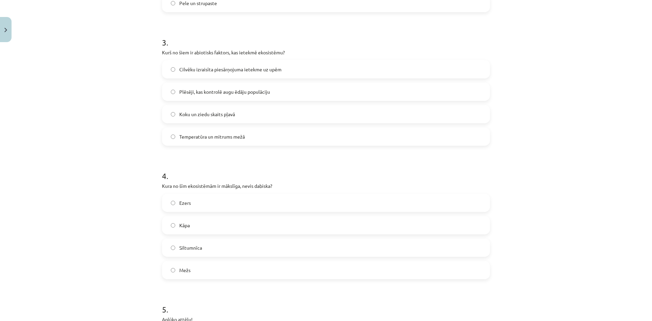
click at [257, 131] on label "Temperatūra un mitrums mežā" at bounding box center [326, 136] width 326 height 17
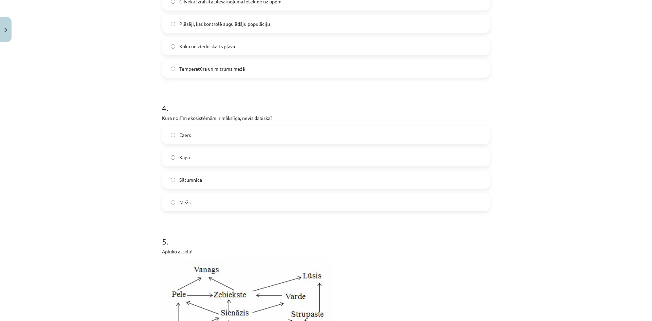
click at [190, 183] on span "Siltumnīca" at bounding box center [190, 179] width 23 height 7
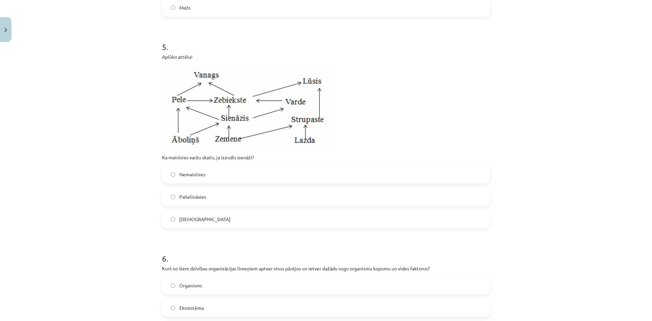
scroll to position [848, 0]
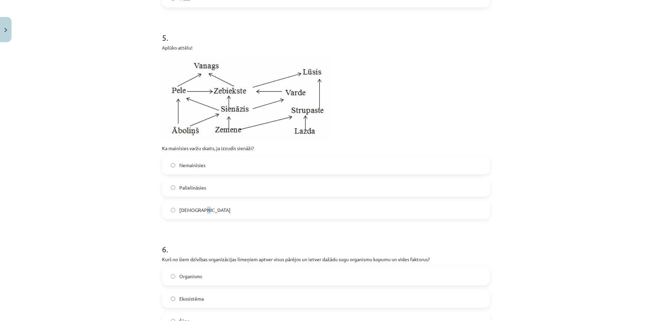
click at [200, 216] on label "Samazināsies" at bounding box center [326, 209] width 326 height 17
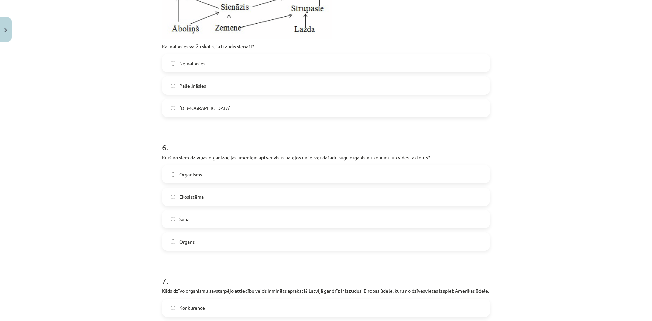
click at [224, 100] on label "Samazināsies" at bounding box center [326, 107] width 326 height 17
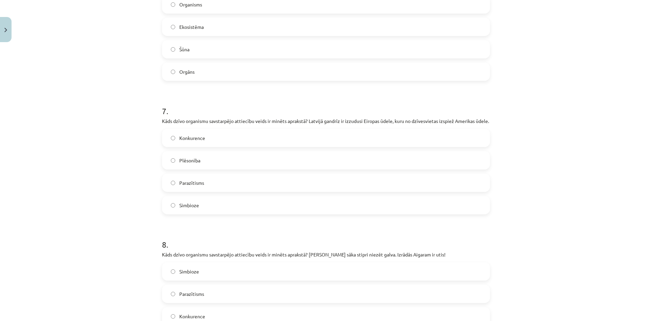
scroll to position [1052, 0]
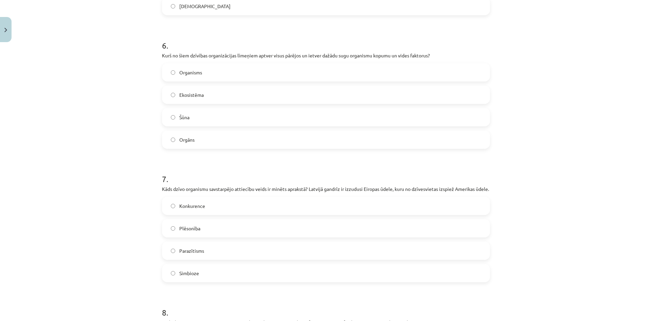
click at [212, 94] on label "Ekosistēma" at bounding box center [326, 94] width 326 height 17
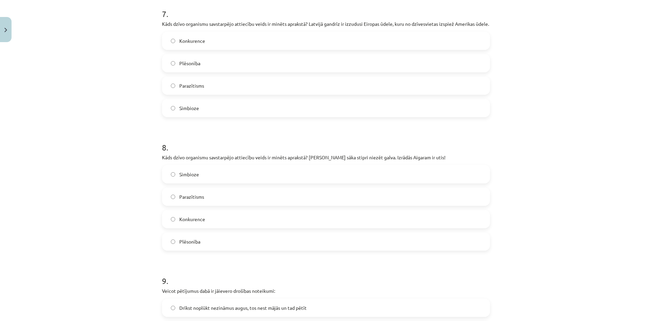
scroll to position [1222, 0]
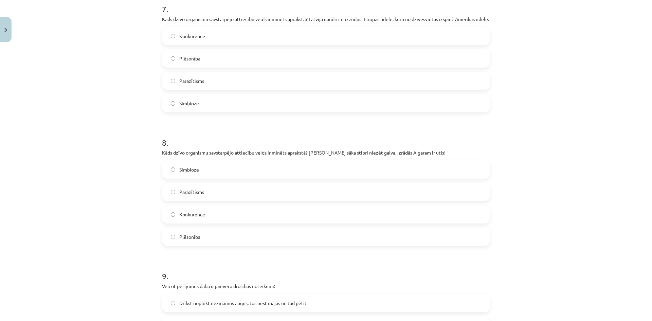
drag, startPoint x: 181, startPoint y: 33, endPoint x: 183, endPoint y: 38, distance: 5.8
click at [182, 37] on div "7 . Kāds dzīvo organismu savstarpējo attiecību veids ir minēts aprakstā? Latvij…" at bounding box center [326, 53] width 328 height 120
click at [185, 40] on span "Konkurence" at bounding box center [192, 36] width 26 height 7
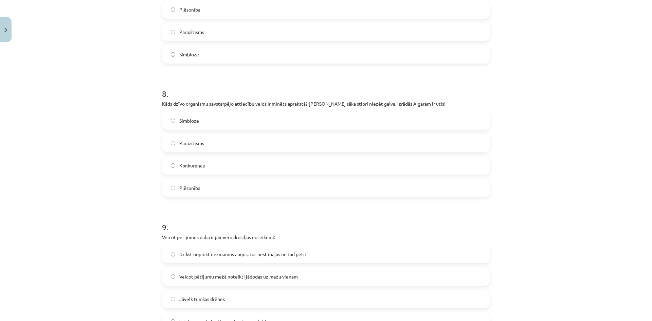
scroll to position [1323, 0]
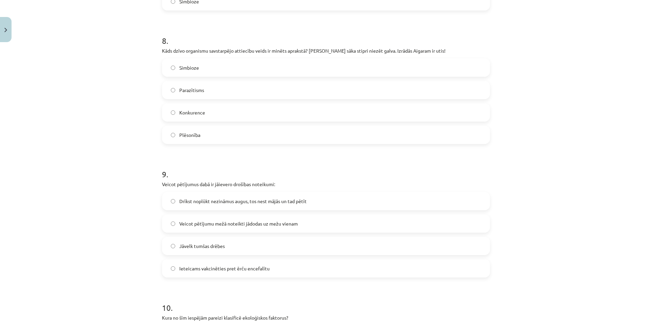
click at [232, 98] on label "Parazītisms" at bounding box center [326, 89] width 326 height 17
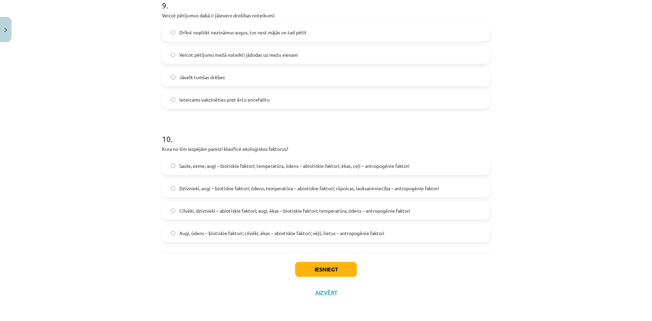
scroll to position [1493, 0]
click at [243, 103] on span "Ieteicams vakcinēties pret ērču encefalītu" at bounding box center [224, 99] width 90 height 7
click at [261, 191] on span "Dzīvnieki, augi – biotiskie faktori; ūdens, temperatūra – abiotiskie faktori; r…" at bounding box center [309, 188] width 260 height 7
click at [322, 265] on button "Iesniegt" at bounding box center [326, 269] width 62 height 15
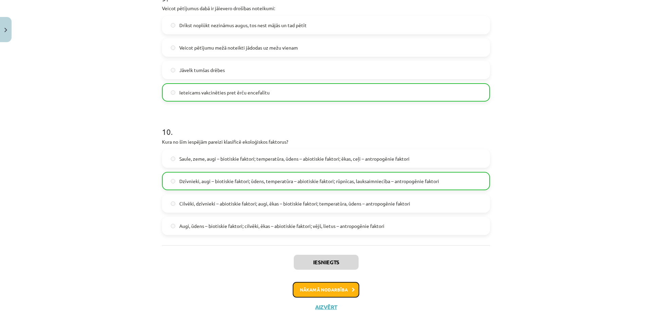
click at [334, 297] on button "Nākamā nodarbība" at bounding box center [326, 290] width 67 height 16
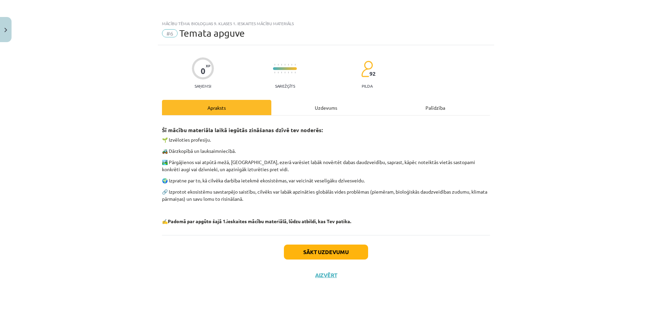
scroll to position [0, 0]
click at [304, 247] on button "Sākt uzdevumu" at bounding box center [326, 251] width 84 height 15
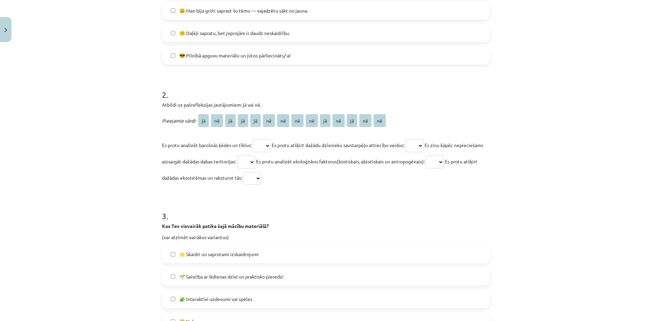
scroll to position [413, 0]
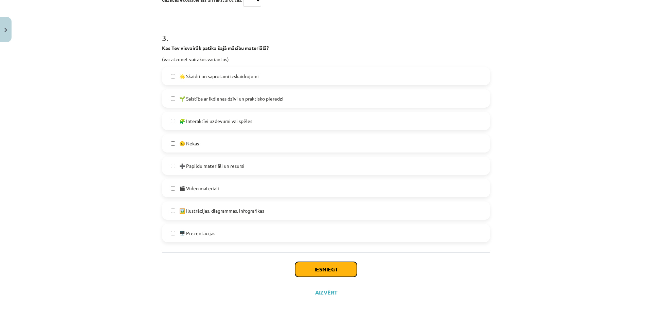
click at [335, 273] on button "Iesniegt" at bounding box center [326, 269] width 62 height 15
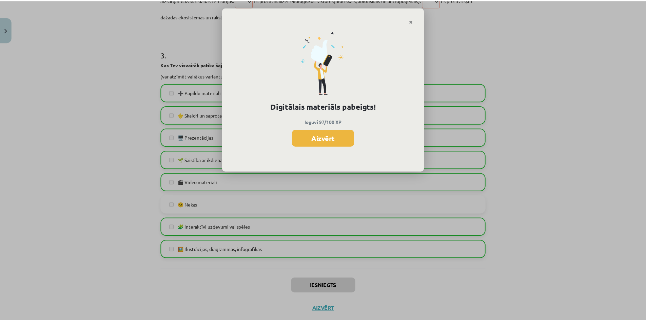
scroll to position [429, 0]
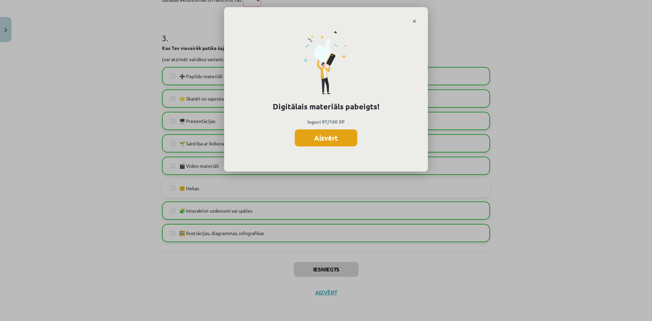
click at [310, 135] on button "Aizvērt" at bounding box center [326, 137] width 62 height 17
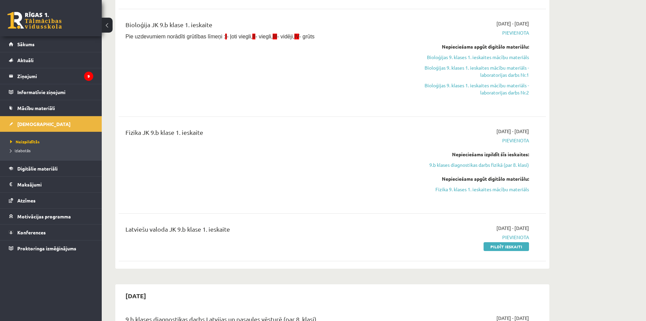
scroll to position [271, 0]
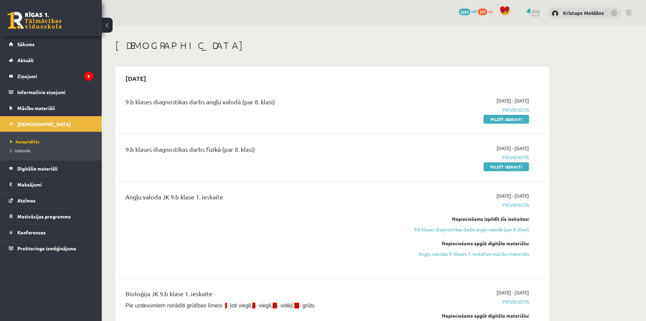
scroll to position [271, 0]
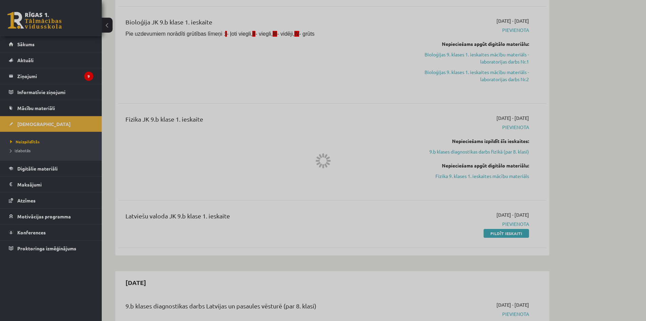
scroll to position [679, 0]
